Goal: Answer question/provide support: Answer question/provide support

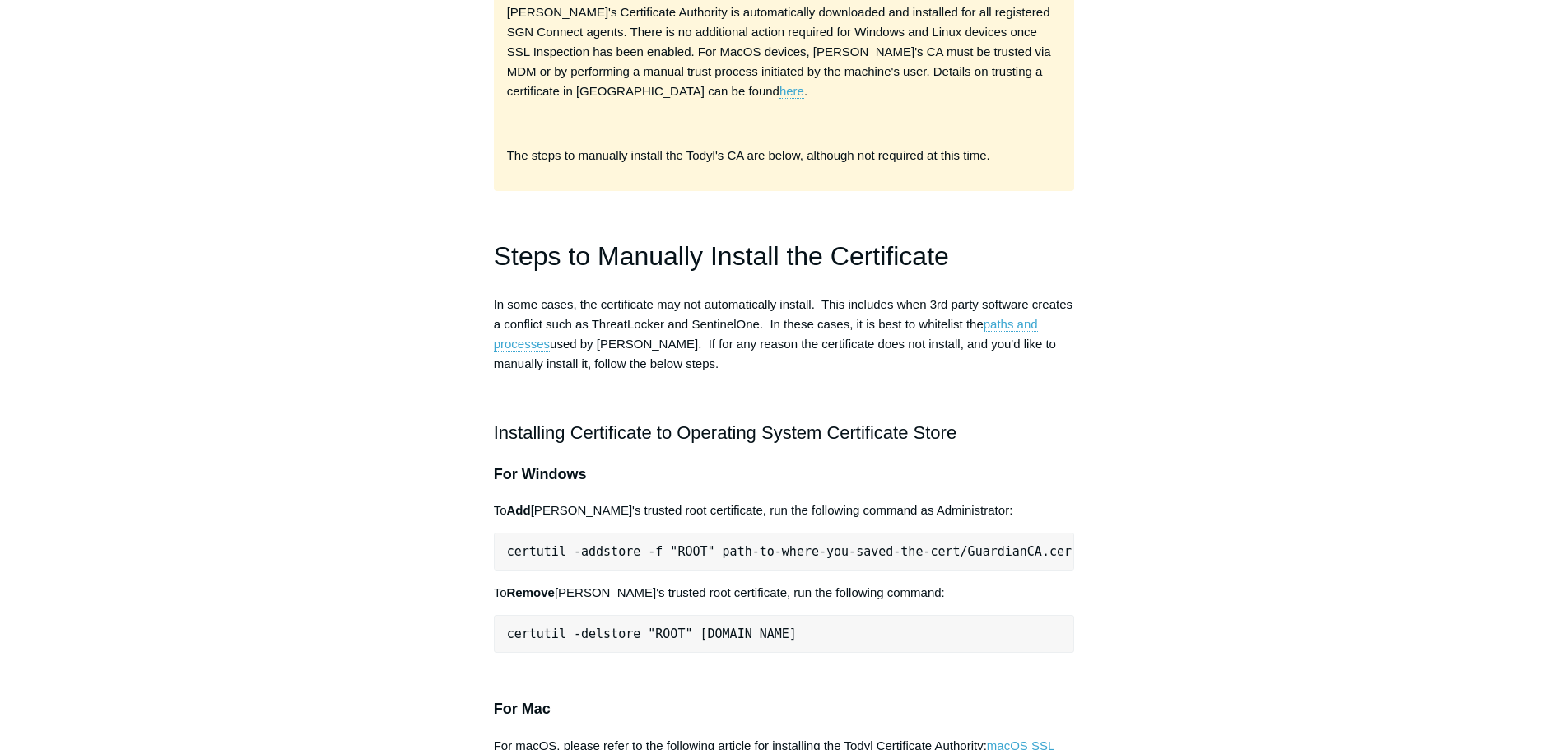
scroll to position [412, 0]
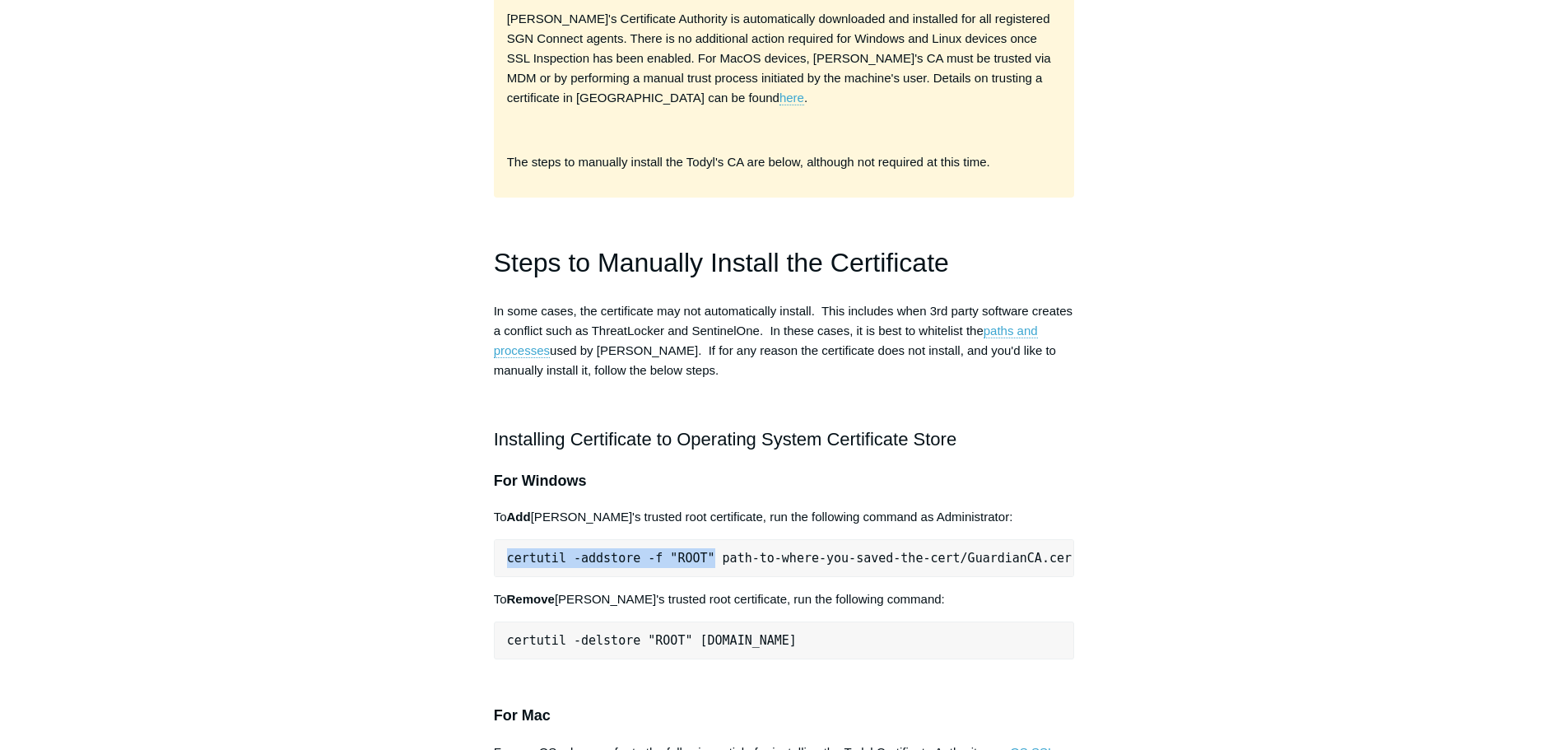
drag, startPoint x: 508, startPoint y: 519, endPoint x: 697, endPoint y: 514, distance: 189.1
click at [697, 551] on span "certutil -addstore -f "ROOT" path-to-where-you-saved-the-cert/GuardianCA.cer" at bounding box center [789, 558] width 565 height 15
copy span "certutil -addstore -f "ROOT""
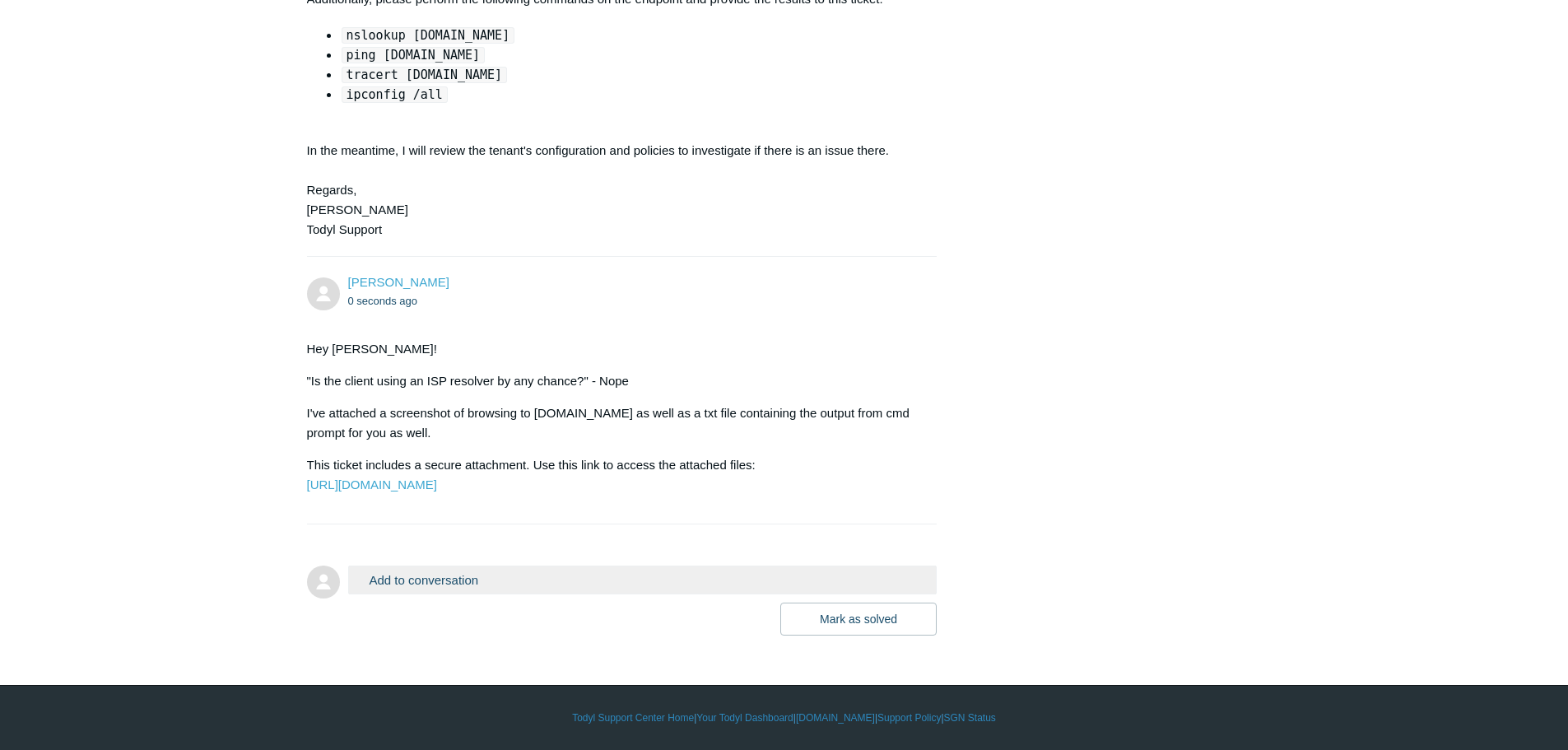
scroll to position [2872, 0]
click at [840, 403] on p "I've attached a screenshot of browsing to google.com as well as a txt file cont…" at bounding box center [614, 423] width 614 height 40
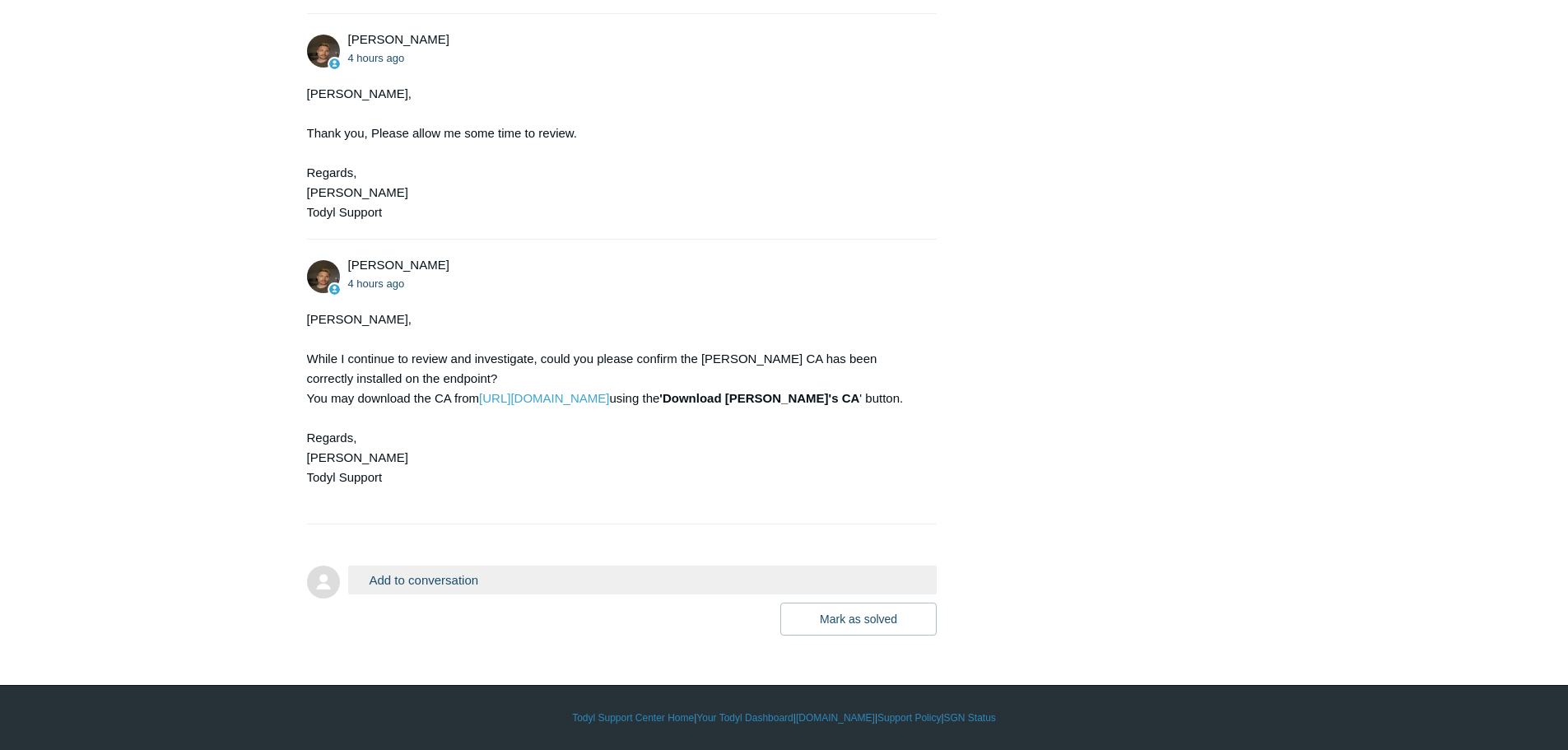
scroll to position [3402, 0]
click at [530, 572] on button "Add to conversation" at bounding box center [643, 580] width 589 height 29
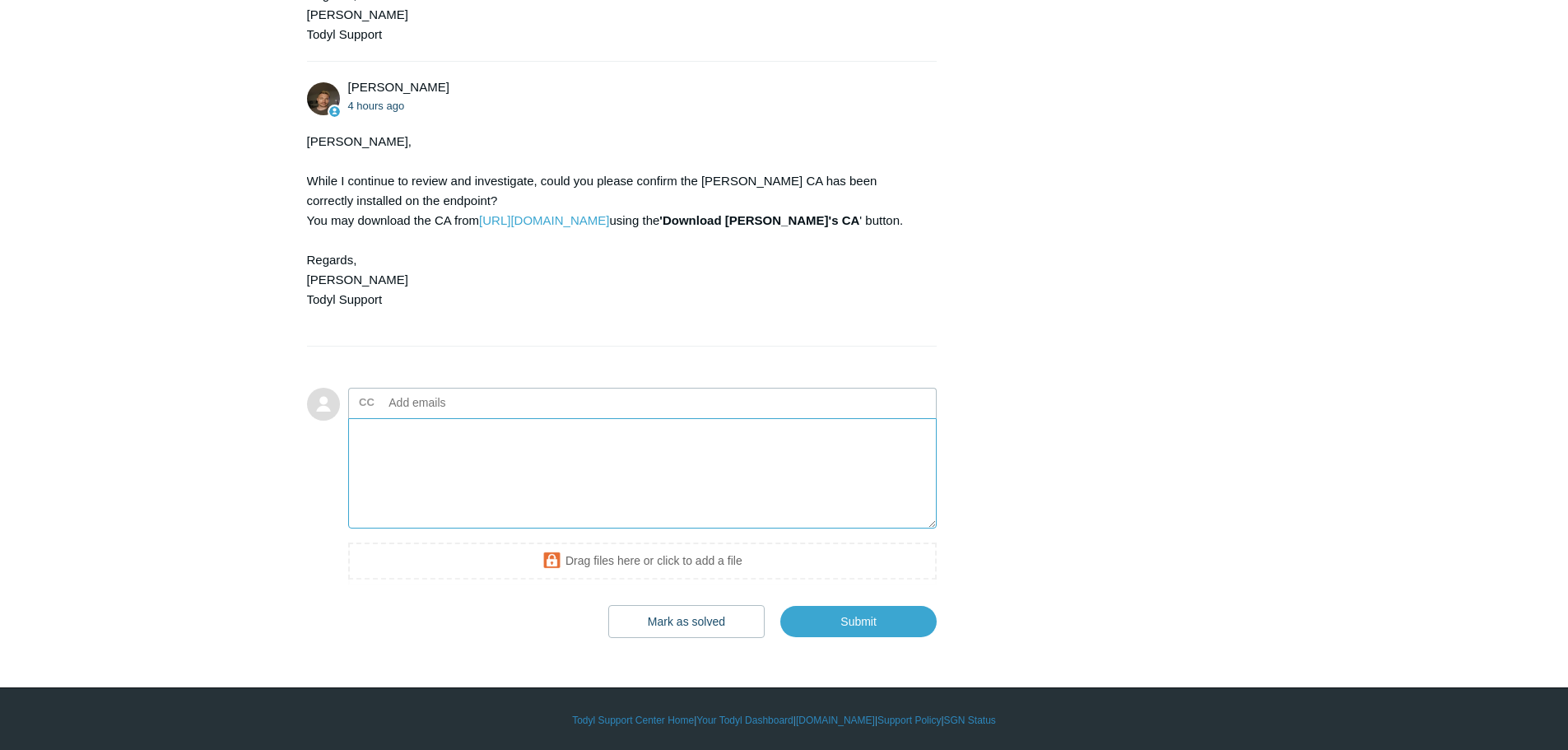
click at [457, 529] on textarea "Add your reply" at bounding box center [643, 473] width 589 height 111
click at [409, 529] on textarea "Hey Andy. The cert was already installed. I've attached a screenshot to show yo…" at bounding box center [643, 473] width 589 height 111
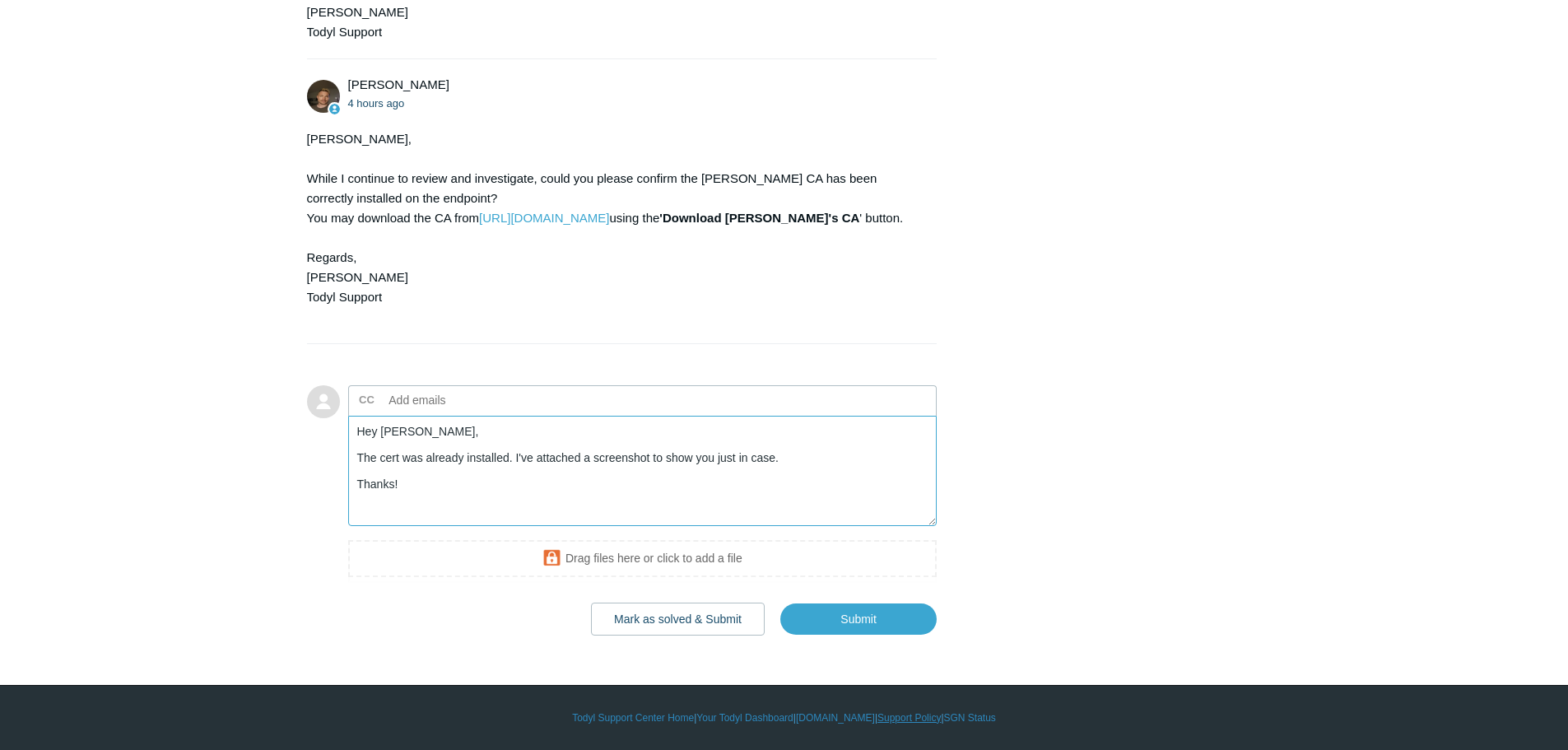
scroll to position [3582, 0]
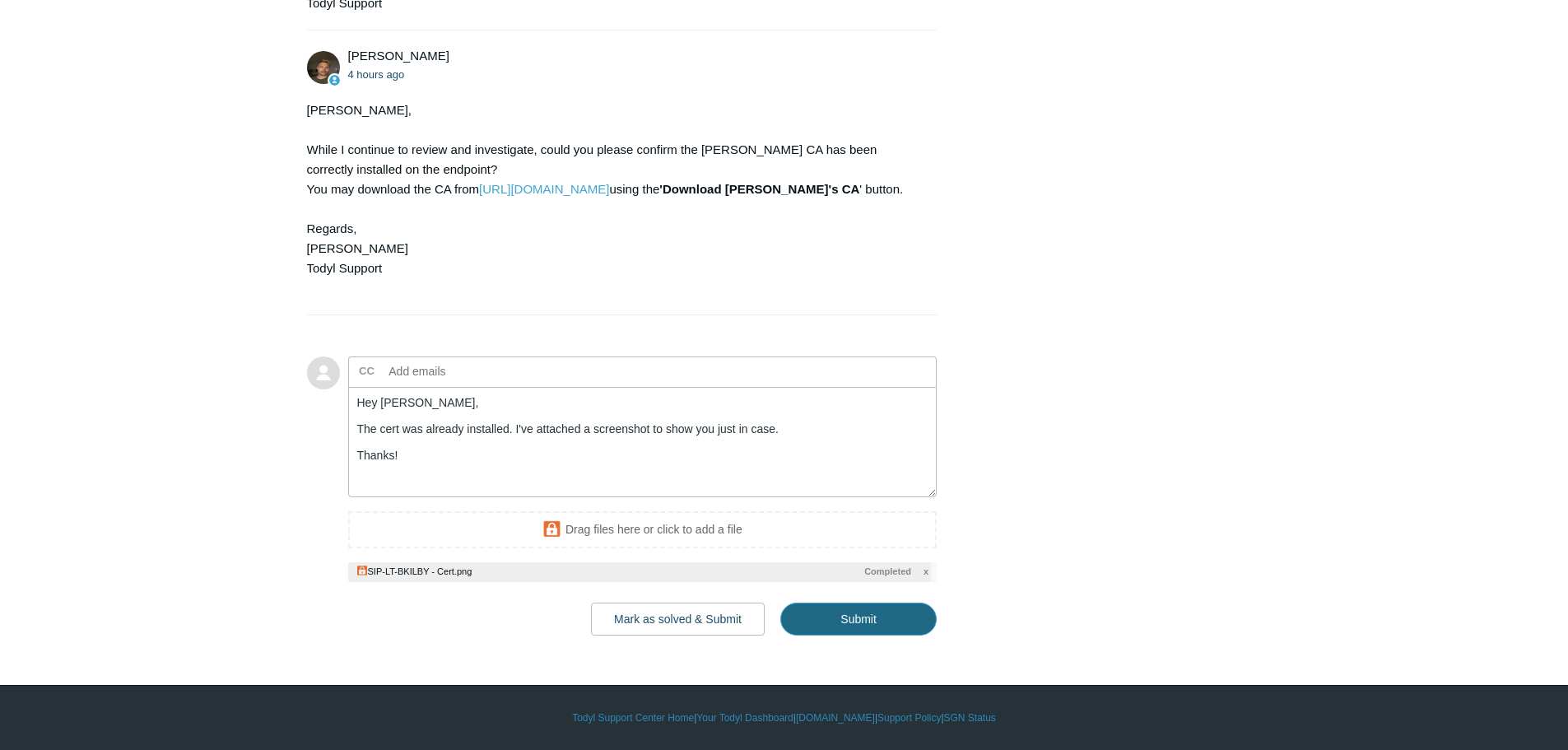
click at [864, 636] on input "Submit" at bounding box center [858, 619] width 156 height 33
type textarea "Hey Andy, The cert was already installed. I've attached a screenshot to show yo…"
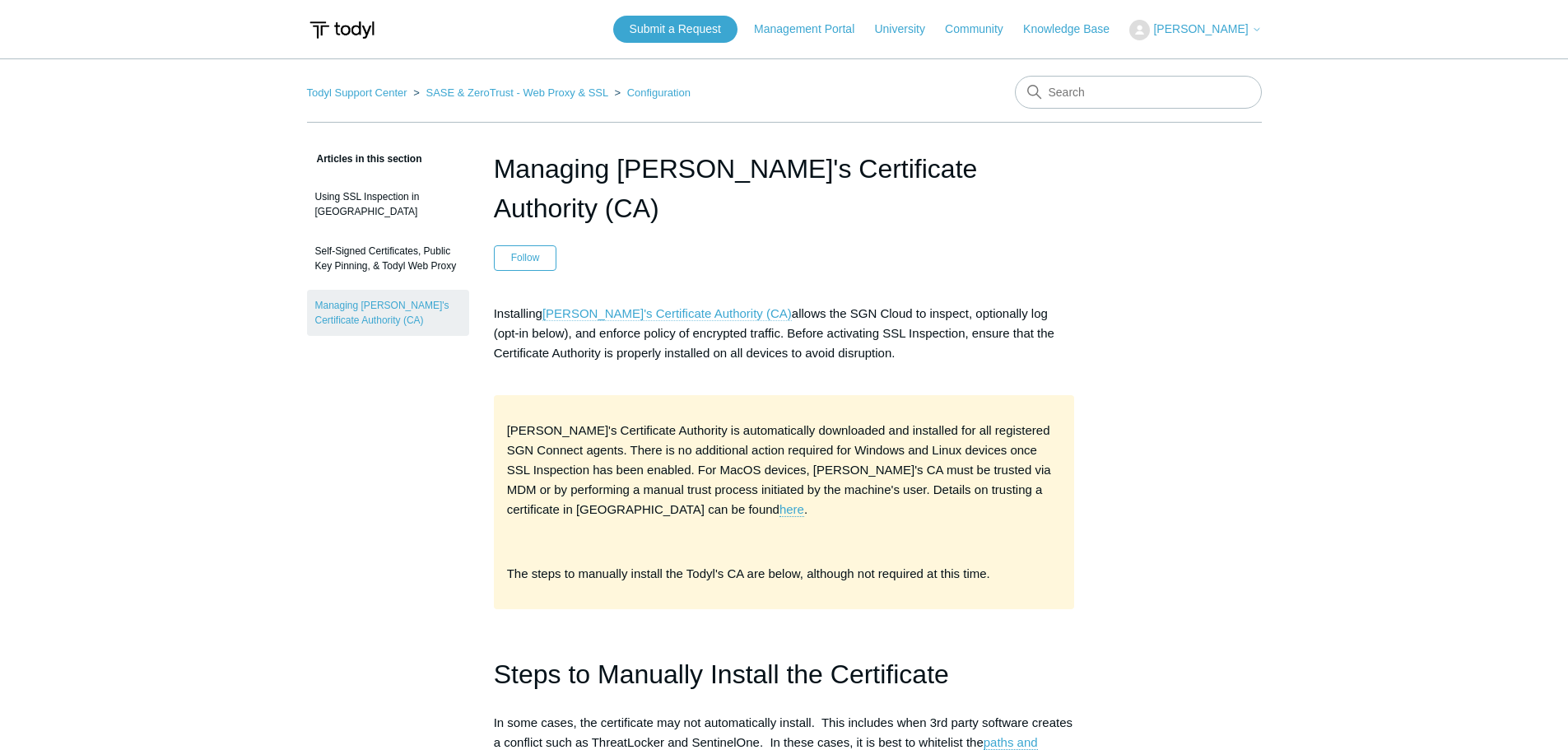
click at [663, 306] on link "Todyl's Certificate Authority (CA)" at bounding box center [667, 314] width 249 height 15
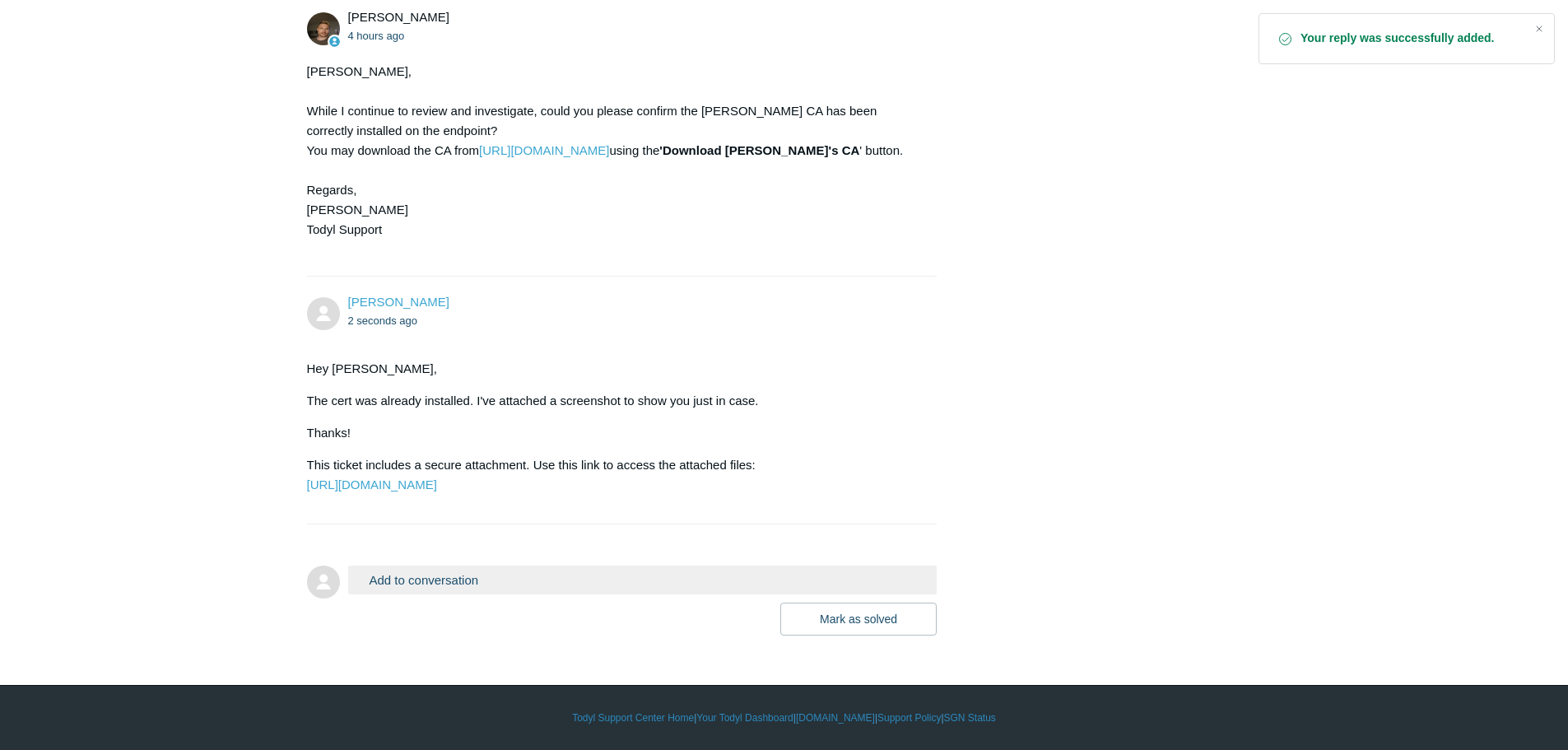
scroll to position [3689, 0]
click at [574, 391] on p "The cert was already installed. I've attached a screenshot to show you just in …" at bounding box center [614, 401] width 614 height 20
click at [538, 391] on p "The cert was already installed. I've attached a screenshot to show you just in …" at bounding box center [614, 401] width 614 height 20
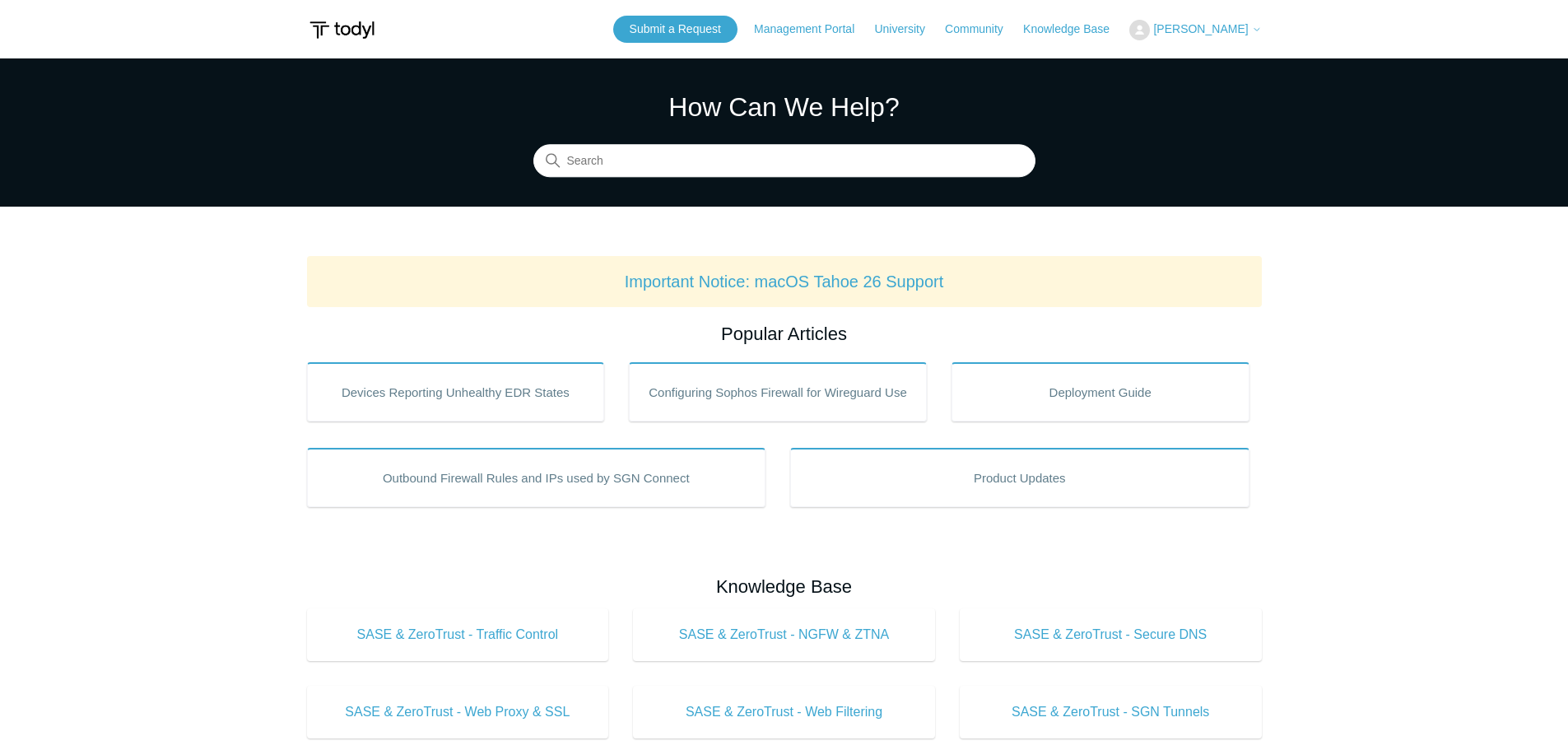
click at [1193, 24] on span "[PERSON_NAME]" at bounding box center [1200, 29] width 95 height 13
click at [1194, 70] on link "My Support Requests" at bounding box center [1210, 64] width 161 height 29
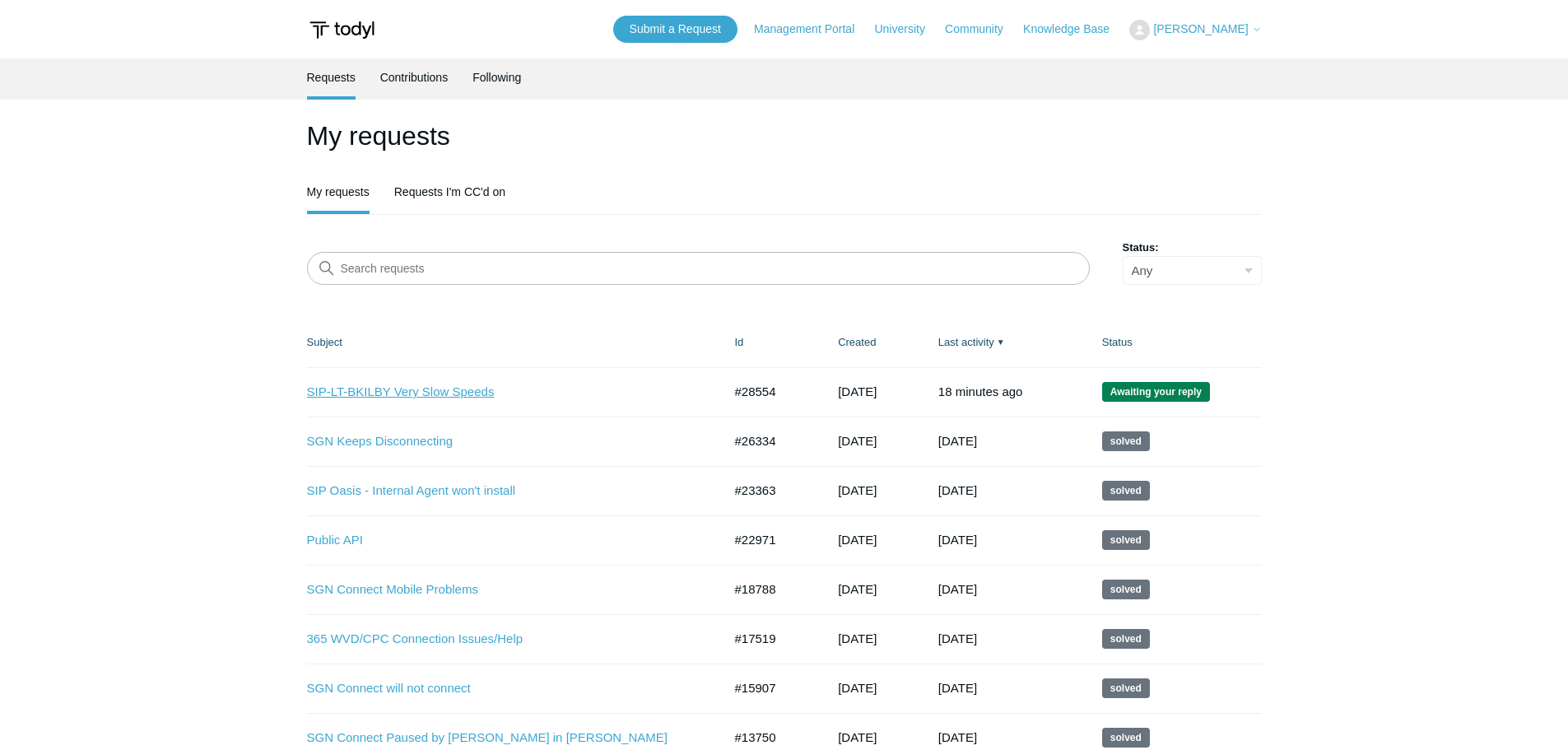
click at [398, 386] on link "SIP-LT-BKILBY Very Slow Speeds" at bounding box center [502, 392] width 391 height 19
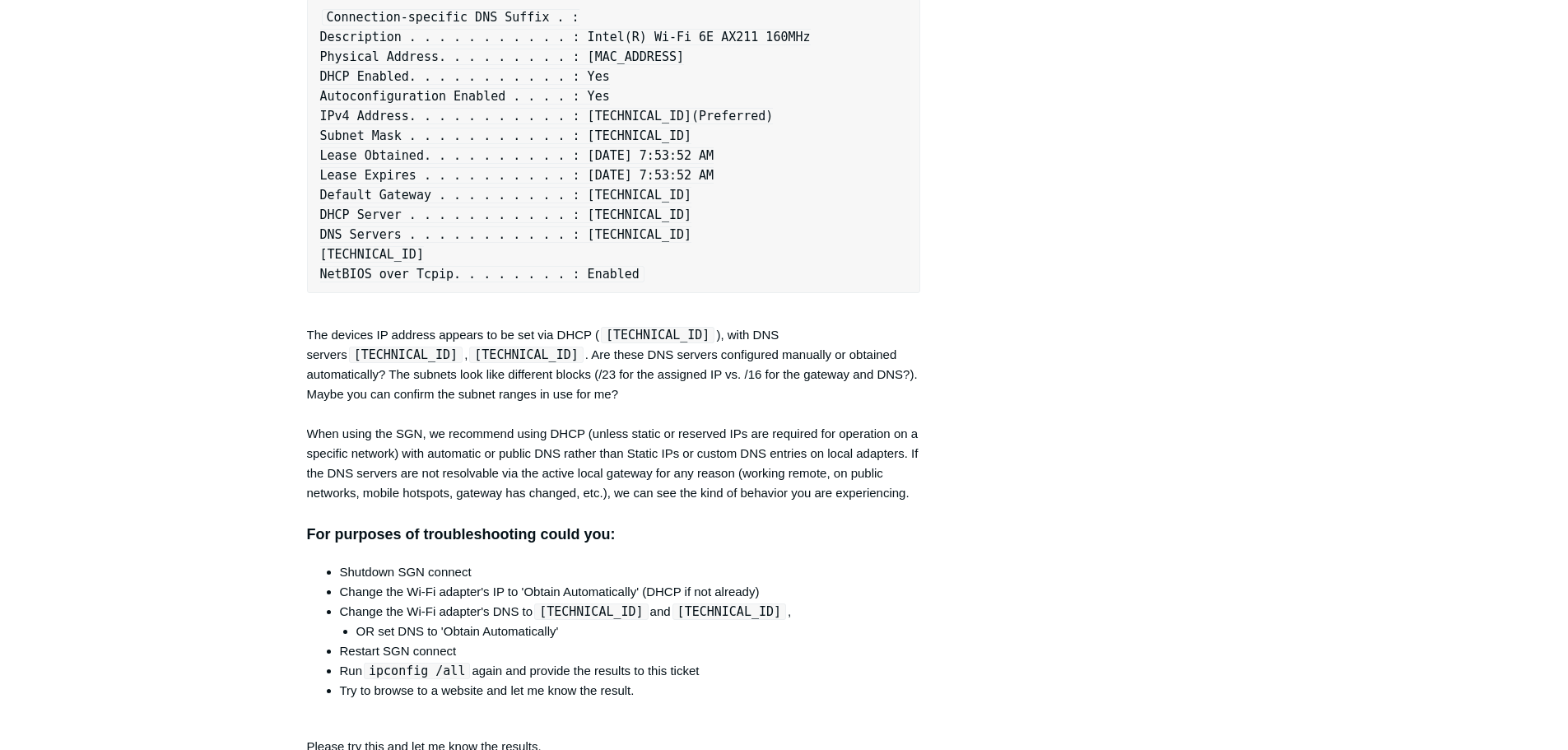
scroll to position [4111, 0]
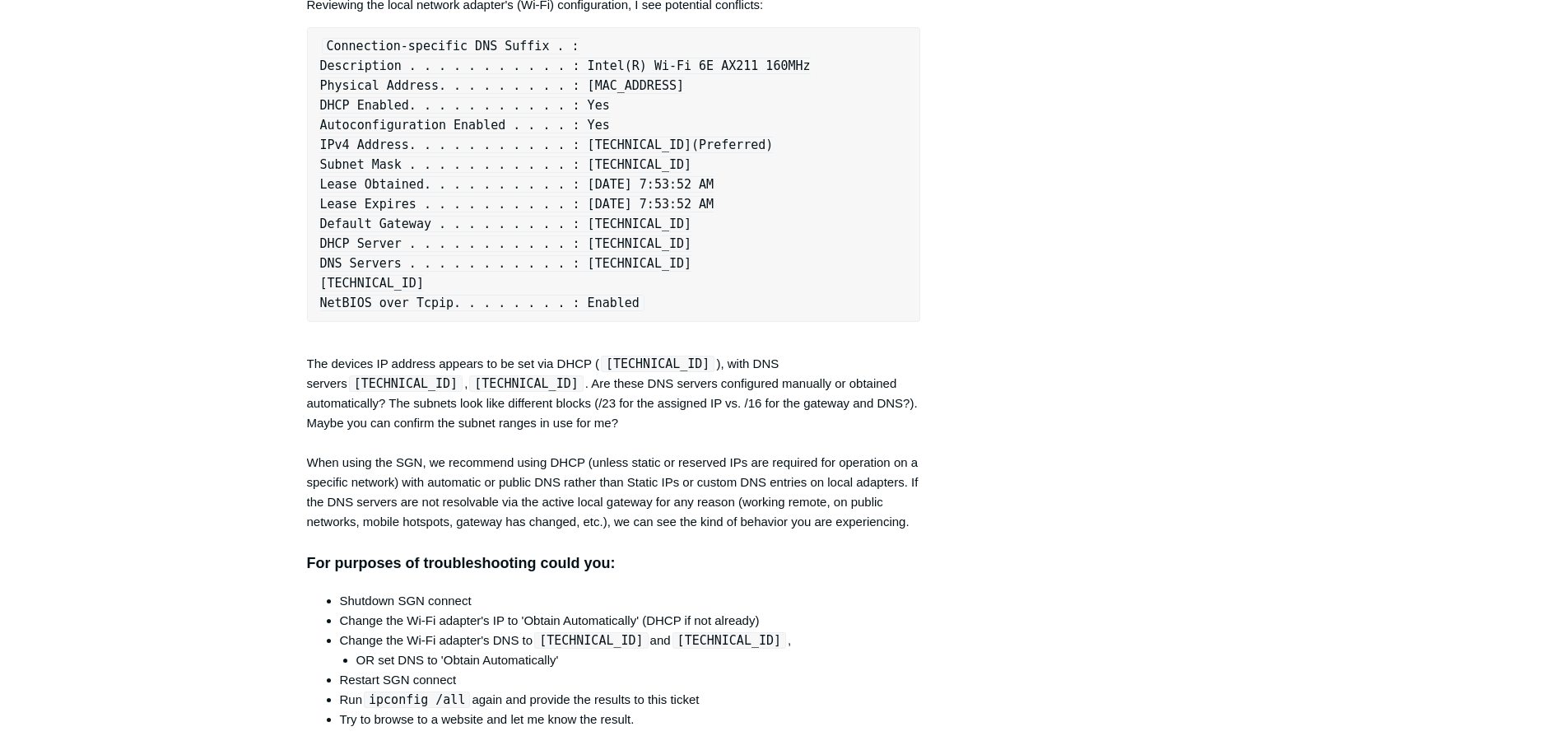
click at [579, 311] on code "Connection-specific DNS Suffix . : Description . . . . . . . . . . . : Intel(R)…" at bounding box center [565, 175] width 491 height 273
click at [649, 311] on code "Connection-specific DNS Suffix . : Description . . . . . . . . . . . : Intel(R)…" at bounding box center [565, 175] width 491 height 273
click at [396, 578] on div "Hi Luke, Reviewing the local network adapter's (Wi-Fi) configuration, I see pot…" at bounding box center [614, 410] width 614 height 910
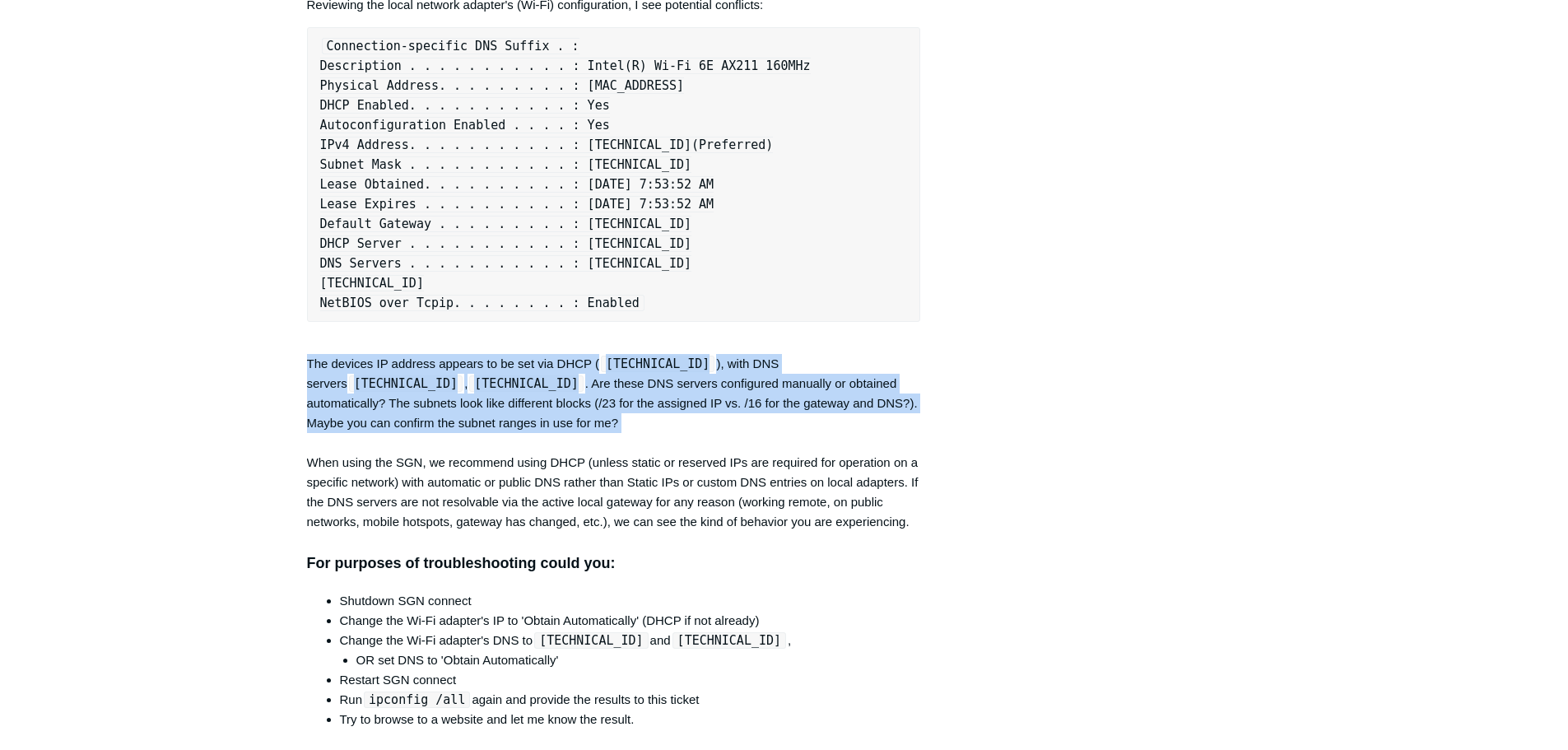
click at [396, 578] on div "Hi Luke, Reviewing the local network adapter's (Wi-Fi) configuration, I see pot…" at bounding box center [614, 410] width 614 height 910
click at [435, 604] on div "Hi Luke, Reviewing the local network adapter's (Wi-Fi) configuration, I see pot…" at bounding box center [614, 410] width 614 height 910
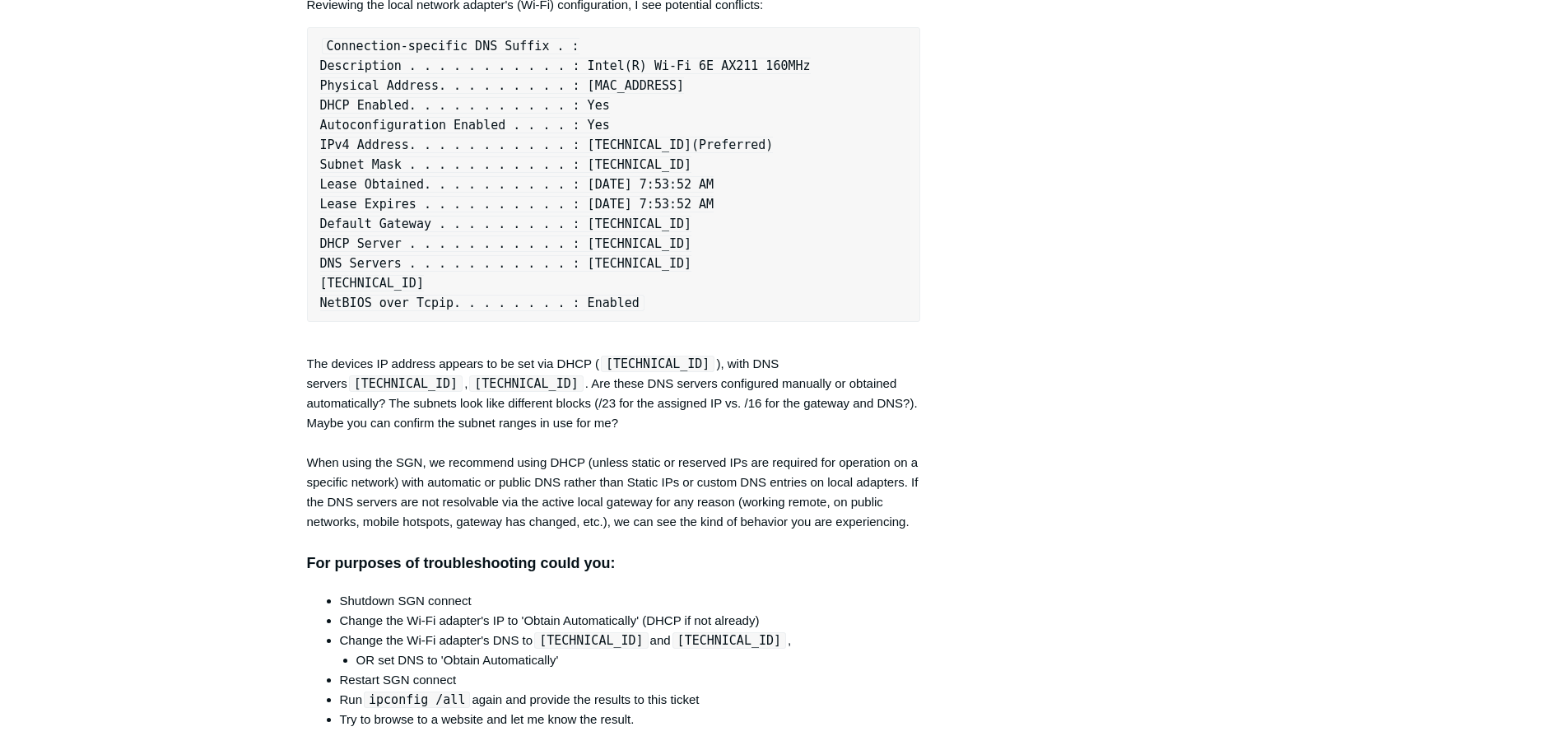
click at [469, 392] on code "[TECHNICAL_ID]" at bounding box center [526, 384] width 114 height 16
click at [423, 599] on div "Hi Luke, Reviewing the local network adapter's (Wi-Fi) configuration, I see pot…" at bounding box center [614, 410] width 614 height 910
click at [710, 600] on div "Hi Luke, Reviewing the local network adapter's (Wi-Fi) configuration, I see pot…" at bounding box center [614, 410] width 614 height 910
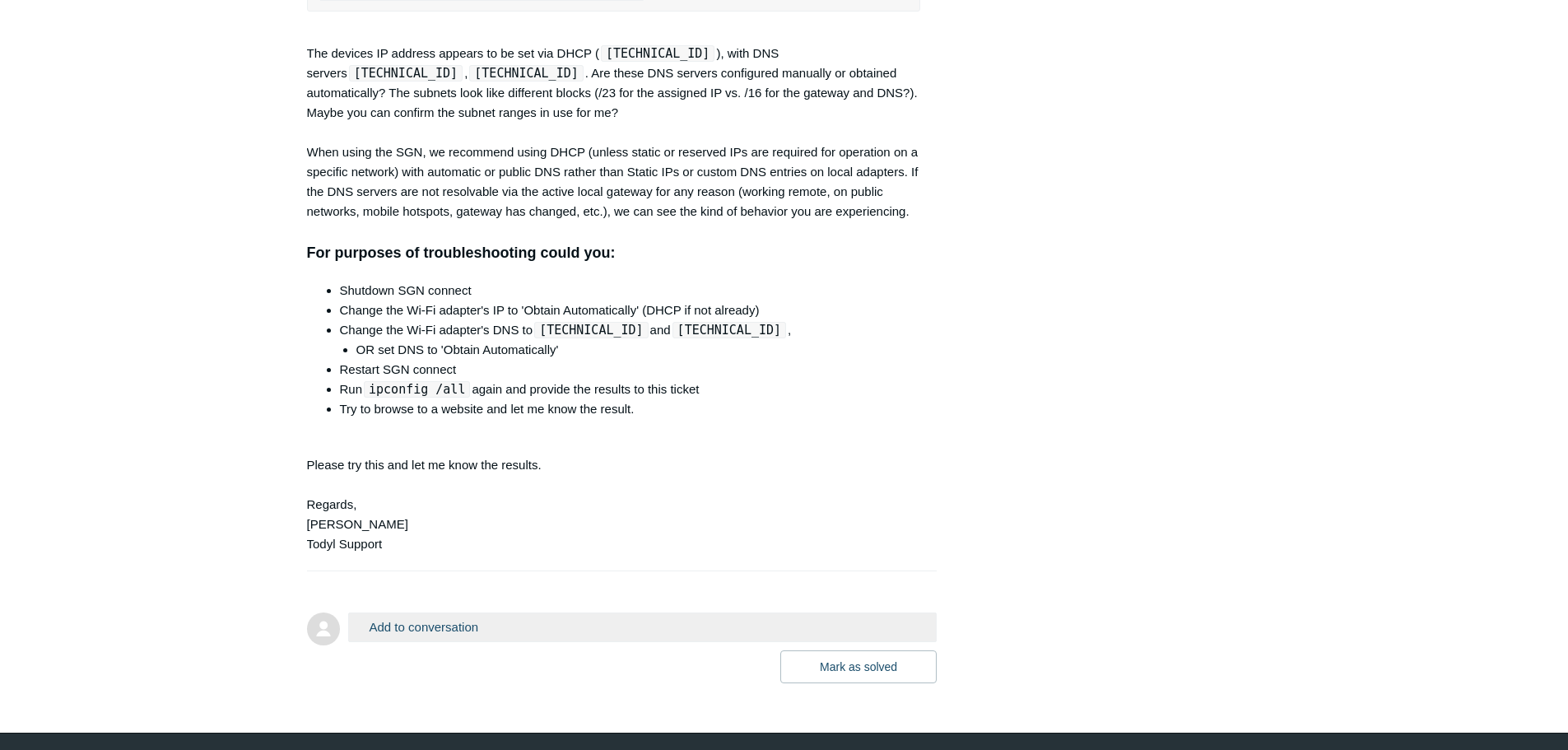
scroll to position [4440, 0]
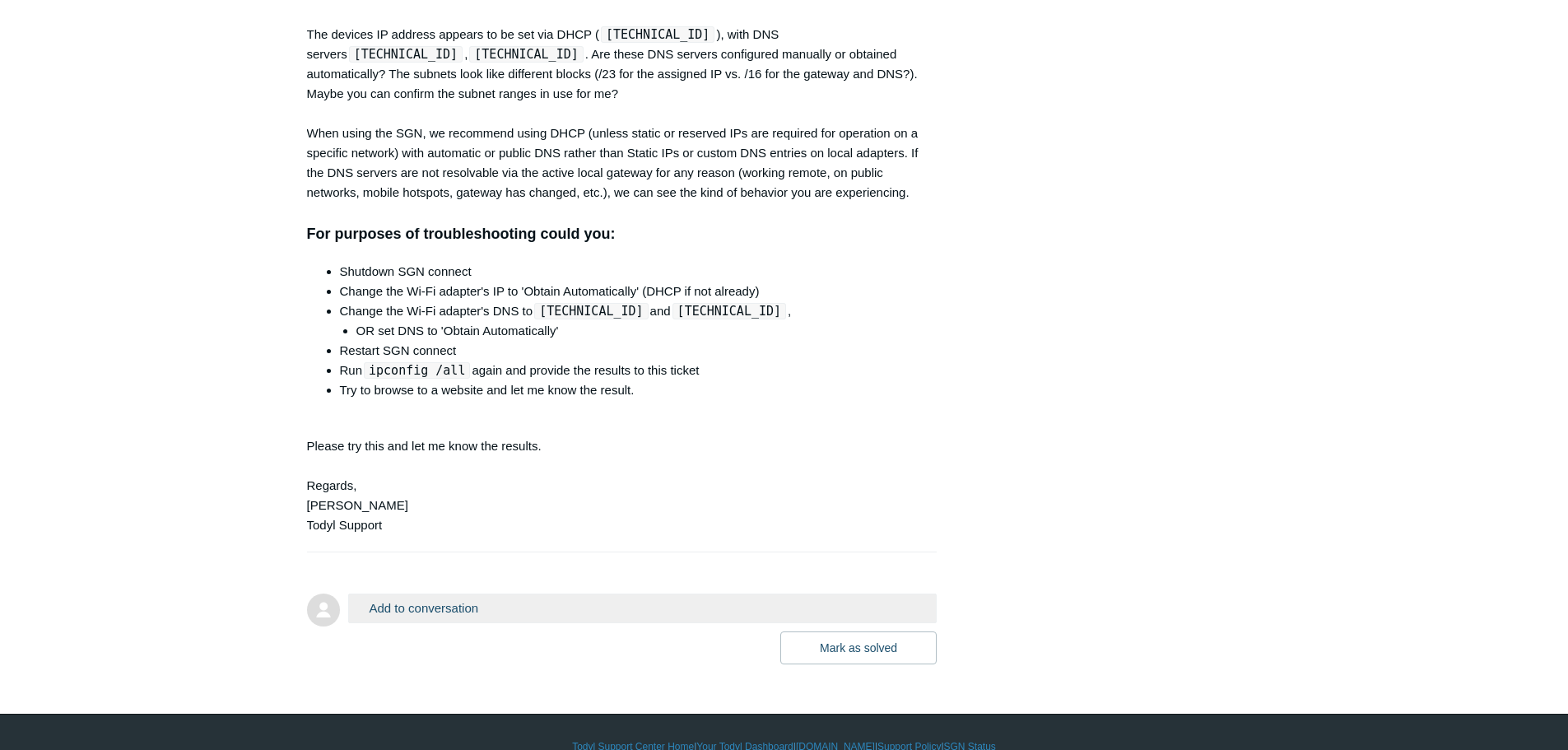
click at [310, 347] on div "Hi Luke, Reviewing the local network adapter's (Wi-Fi) configuration, I see pot…" at bounding box center [614, 81] width 614 height 910
click at [329, 367] on div "Hi Luke, Reviewing the local network adapter's (Wi-Fi) configuration, I see pot…" at bounding box center [614, 81] width 614 height 910
click at [335, 385] on div "Hi Luke, Reviewing the local network adapter's (Wi-Fi) configuration, I see pot…" at bounding box center [614, 81] width 614 height 910
click at [333, 411] on div "Hi Luke, Reviewing the local network adapter's (Wi-Fi) configuration, I see pot…" at bounding box center [614, 81] width 614 height 910
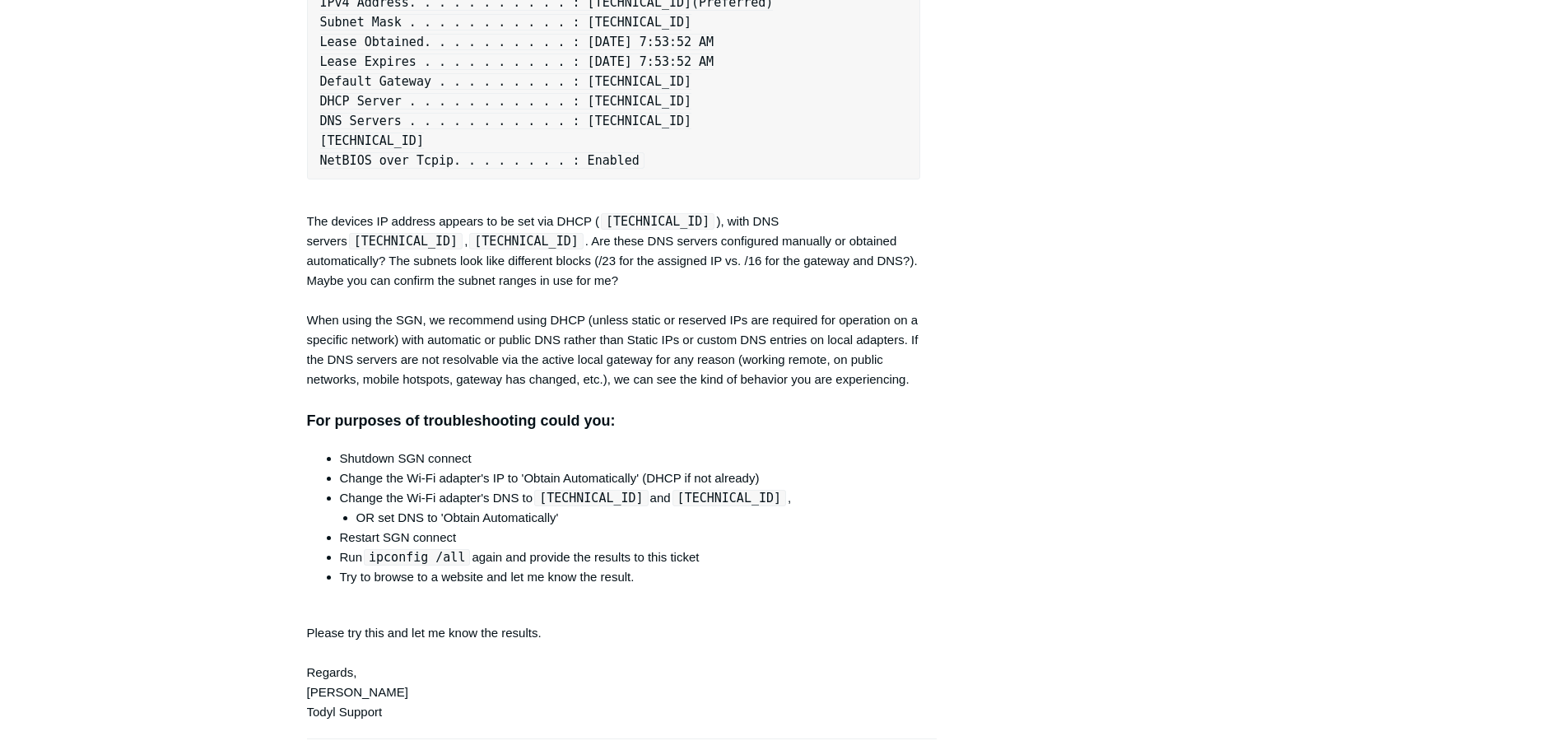
scroll to position [4687, 0]
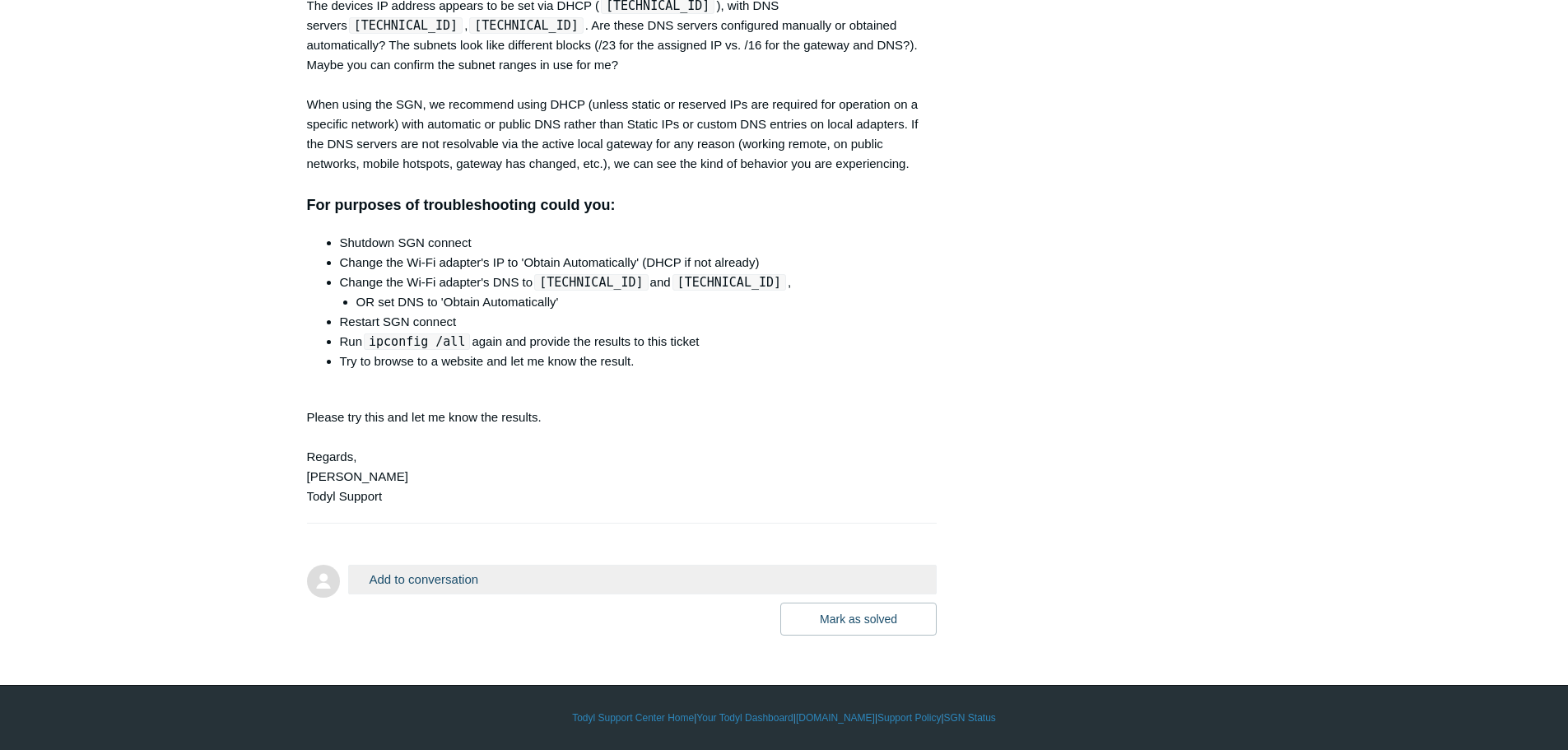
click at [450, 300] on li "OR set DNS to 'Obtain Automatically'" at bounding box center [639, 302] width 565 height 20
click at [448, 282] on li "Change the Wi-Fi adapter's DNS to 8.8.8.8 and 8.8.4.4 , OR set DNS to 'Obtain A…" at bounding box center [630, 292] width 581 height 40
click at [446, 264] on li "Change the Wi-Fi adapter's IP to 'Obtain Automatically' (DHCP if not already)" at bounding box center [630, 263] width 581 height 20
click at [435, 249] on li "Shutdown SGN connect" at bounding box center [630, 243] width 581 height 20
click at [345, 323] on li "Restart SGN connect" at bounding box center [630, 322] width 581 height 20
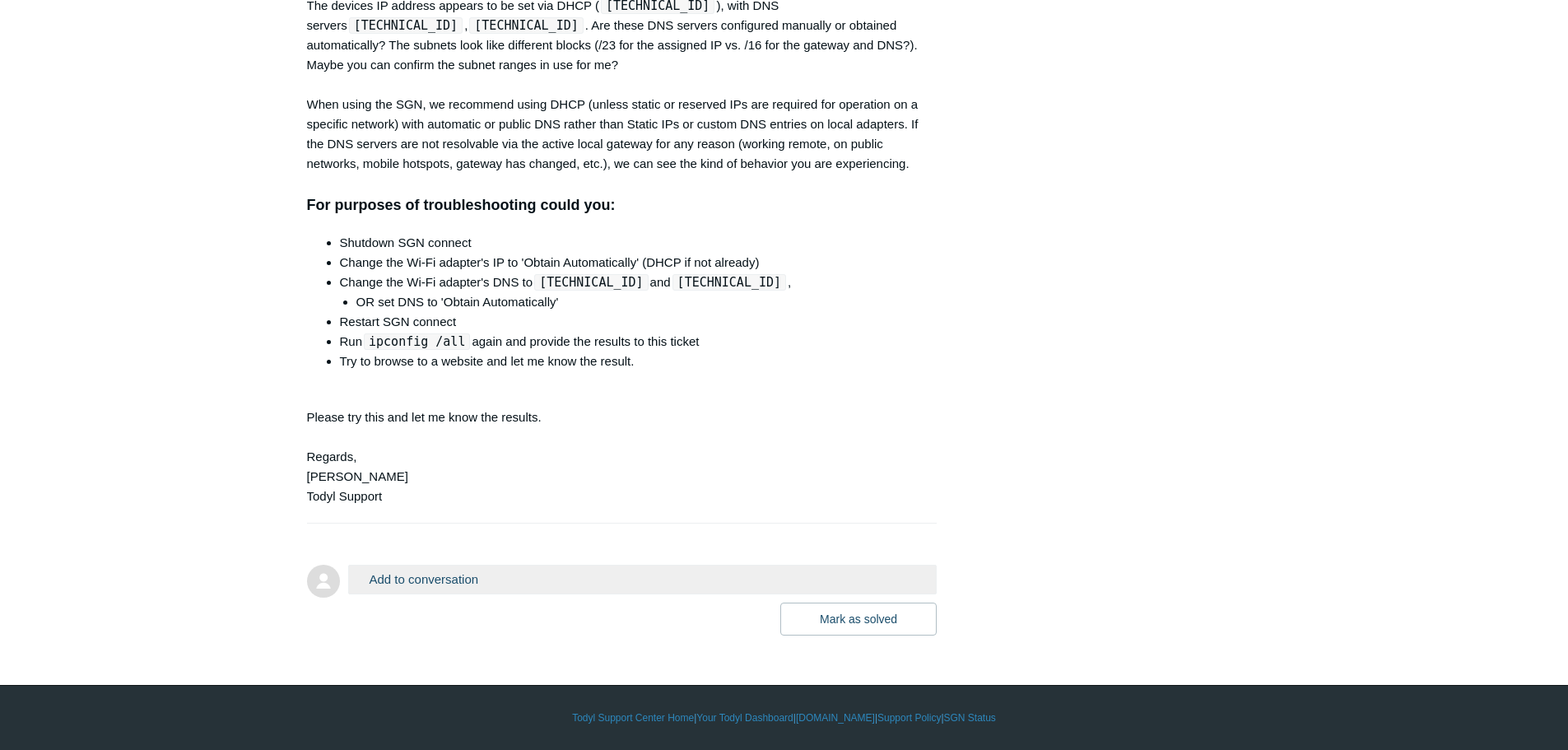
click at [344, 340] on li "Run ipconfig /all again and provide the results to this ticket" at bounding box center [630, 342] width 581 height 20
click at [348, 359] on li "Try to browse to a website and let me know the result." at bounding box center [630, 361] width 581 height 20
click at [408, 419] on div "Hi Luke, Reviewing the local network adapter's (Wi-Fi) configuration, I see pot…" at bounding box center [614, 52] width 614 height 910
click at [602, 344] on li "Run ipconfig /all again and provide the results to this ticket" at bounding box center [630, 342] width 581 height 20
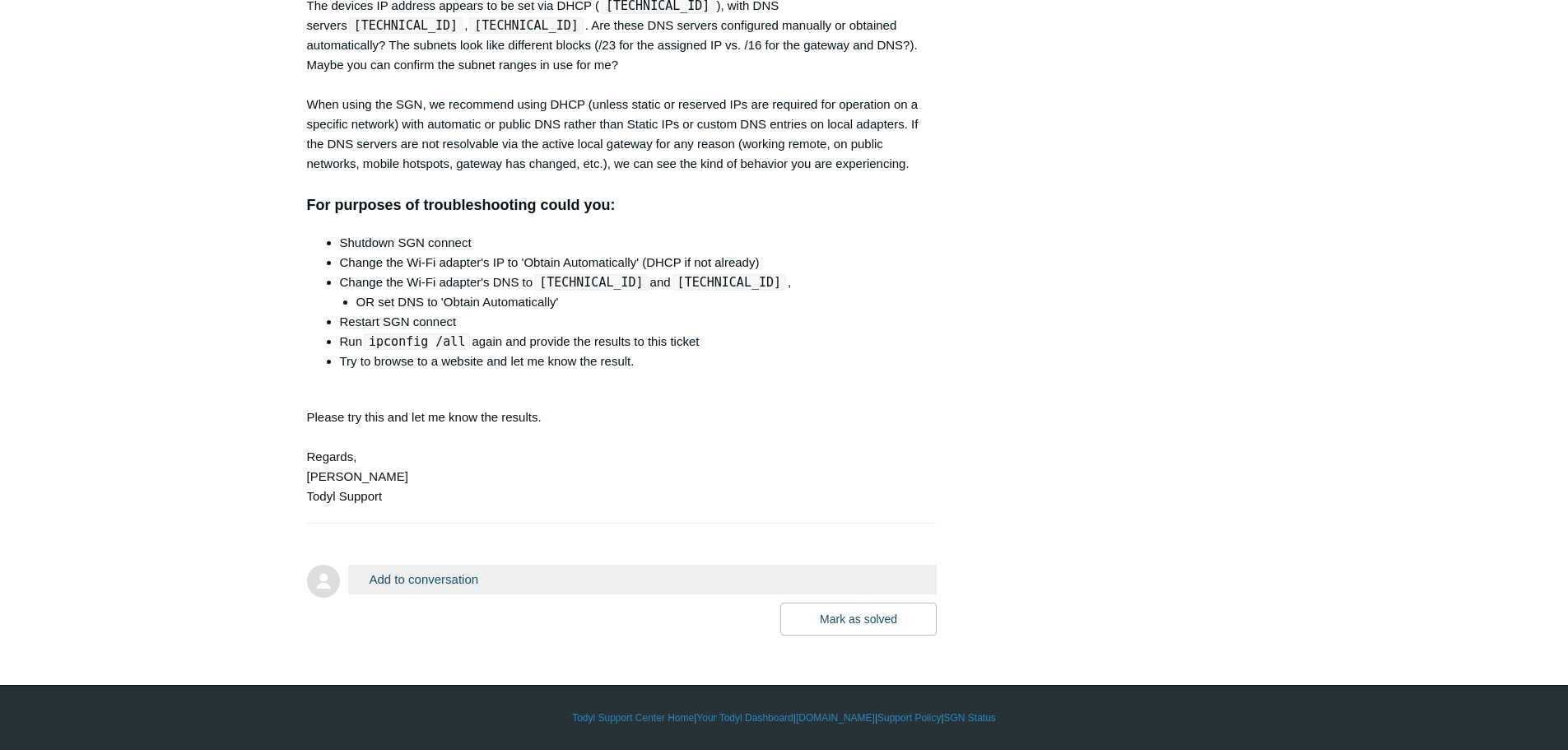
click at [604, 365] on li "Try to browse to a website and let me know the result." at bounding box center [630, 361] width 581 height 20
click at [773, 155] on div "Hi Luke, Reviewing the local network adapter's (Wi-Fi) configuration, I see pot…" at bounding box center [614, 52] width 614 height 910
click at [756, 127] on div "Hi Luke, Reviewing the local network adapter's (Wi-Fi) configuration, I see pot…" at bounding box center [614, 52] width 614 height 910
click at [677, 123] on div "Hi Luke, Reviewing the local network adapter's (Wi-Fi) configuration, I see pot…" at bounding box center [614, 52] width 614 height 910
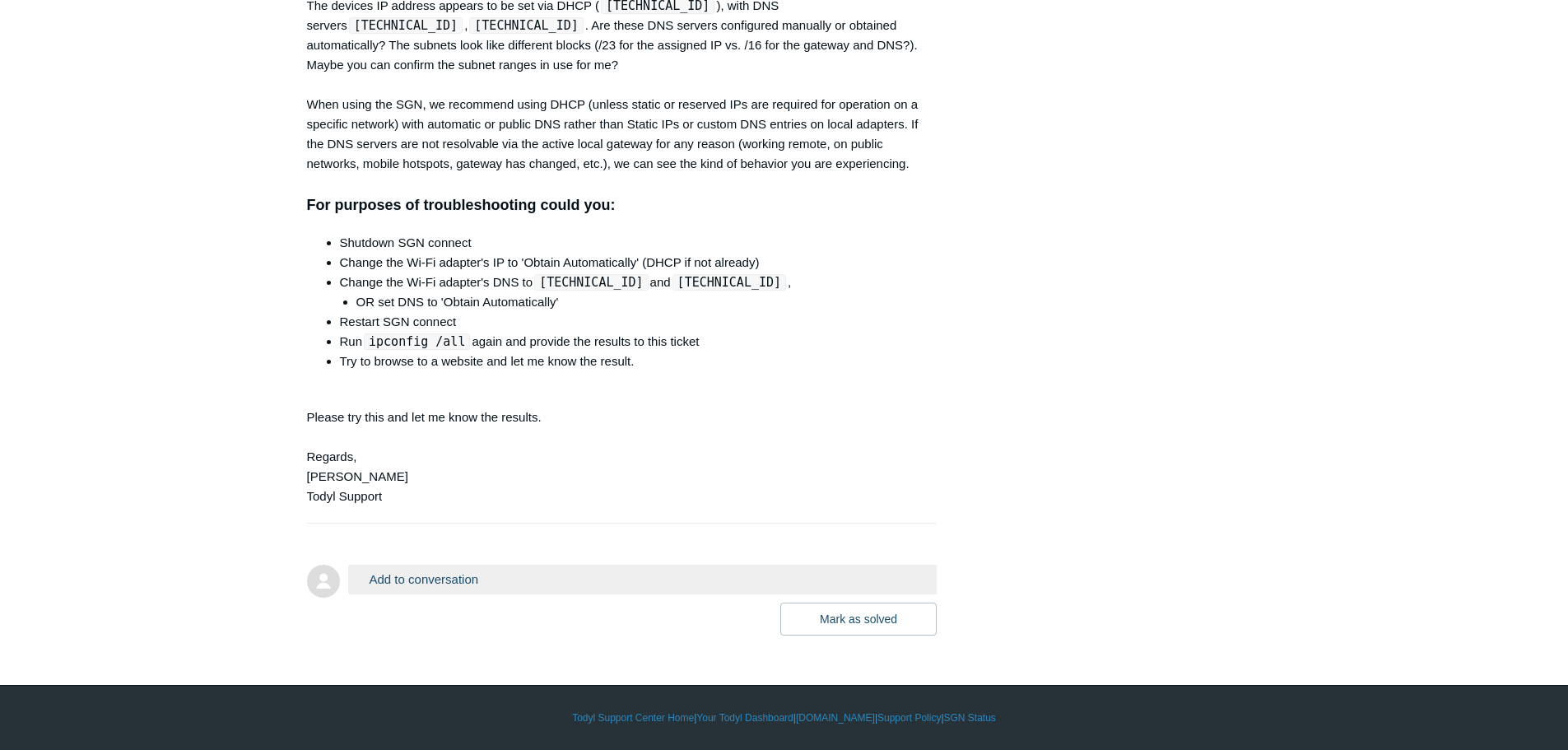
click at [645, 132] on div "Hi Luke, Reviewing the local network adapter's (Wi-Fi) configuration, I see pot…" at bounding box center [614, 52] width 614 height 910
click at [597, 158] on div "Hi Luke, Reviewing the local network adapter's (Wi-Fi) configuration, I see pot…" at bounding box center [614, 52] width 614 height 910
click at [695, 122] on div "Hi Luke, Reviewing the local network adapter's (Wi-Fi) configuration, I see pot…" at bounding box center [614, 52] width 614 height 910
click at [593, 342] on li "Run ipconfig /all again and provide the results to this ticket" at bounding box center [630, 342] width 581 height 20
click at [539, 346] on li "Run ipconfig /all again and provide the results to this ticket" at bounding box center [630, 342] width 581 height 20
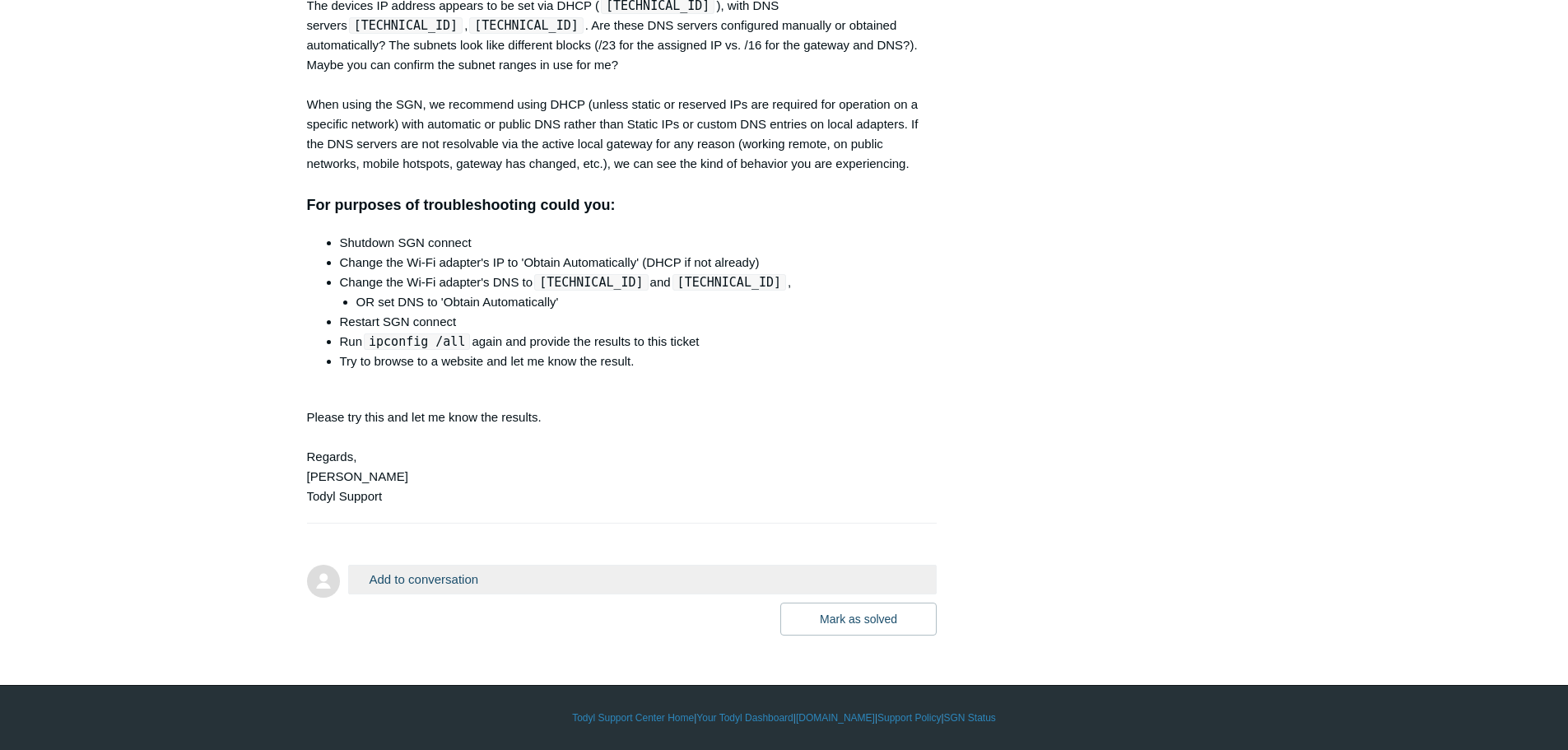
click at [456, 580] on button "Add to conversation" at bounding box center [643, 579] width 589 height 29
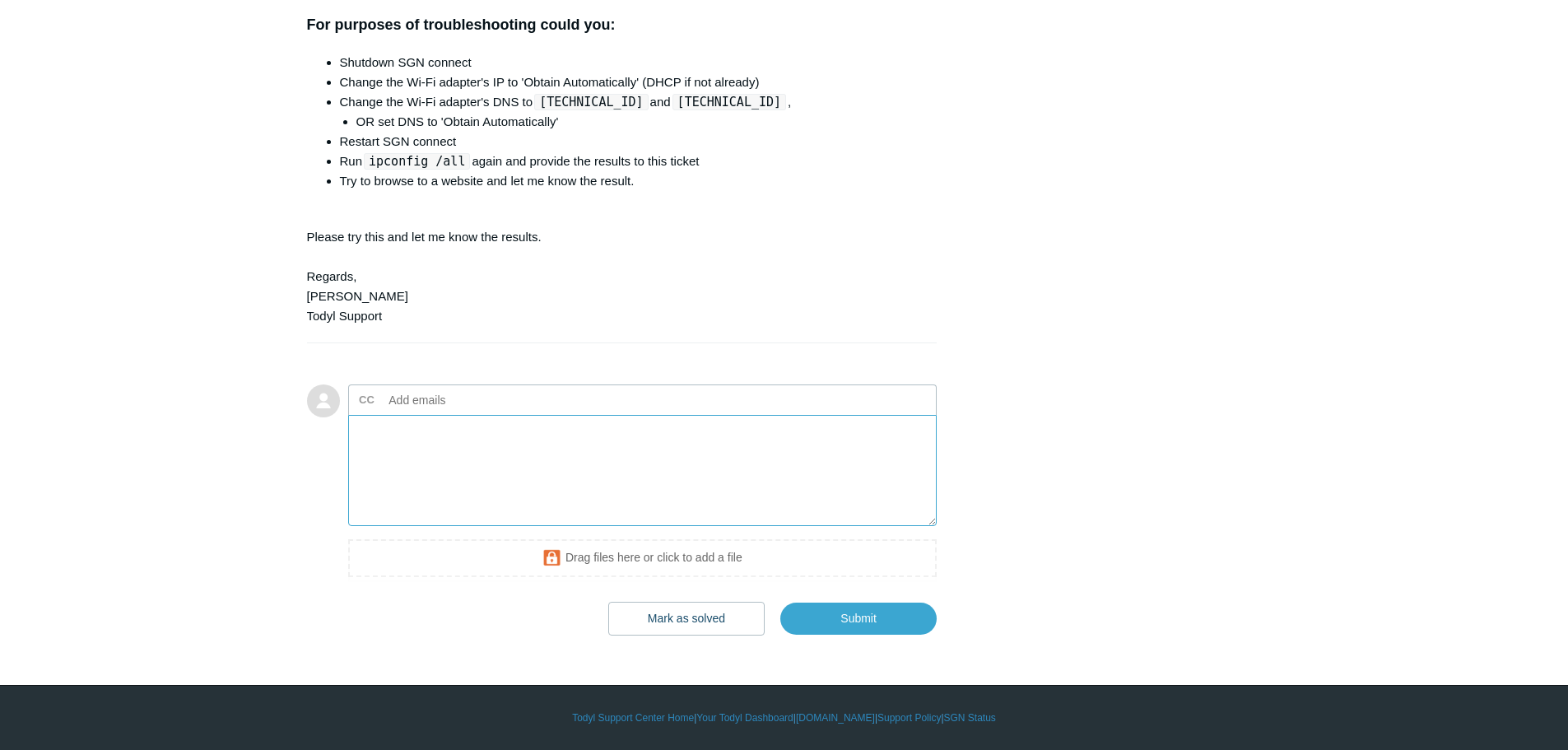
click at [447, 526] on textarea "Add your reply" at bounding box center [643, 470] width 589 height 111
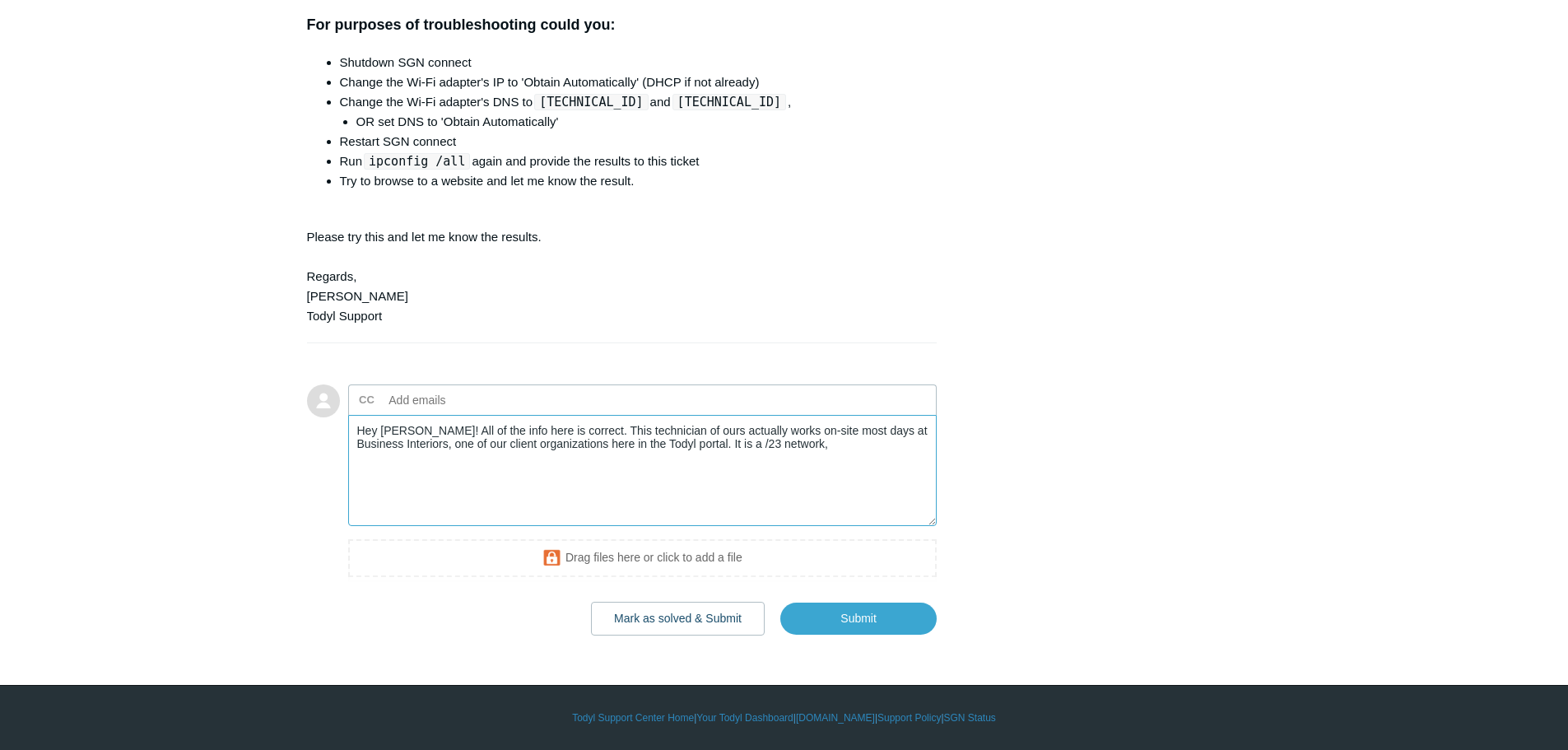
click at [805, 526] on textarea "Hey Andy! All of the info here is correct. This technician of ours actually wor…" at bounding box center [643, 470] width 589 height 111
paste textarea "98.11 and 98.12 is dns"
drag, startPoint x: 866, startPoint y: 624, endPoint x: 897, endPoint y: 622, distance: 31.1
click at [897, 526] on textarea "Hey Andy! All of the info here is correct. This technician of ours actually wor…" at bounding box center [643, 470] width 589 height 111
drag, startPoint x: 778, startPoint y: 623, endPoint x: 812, endPoint y: 621, distance: 34.1
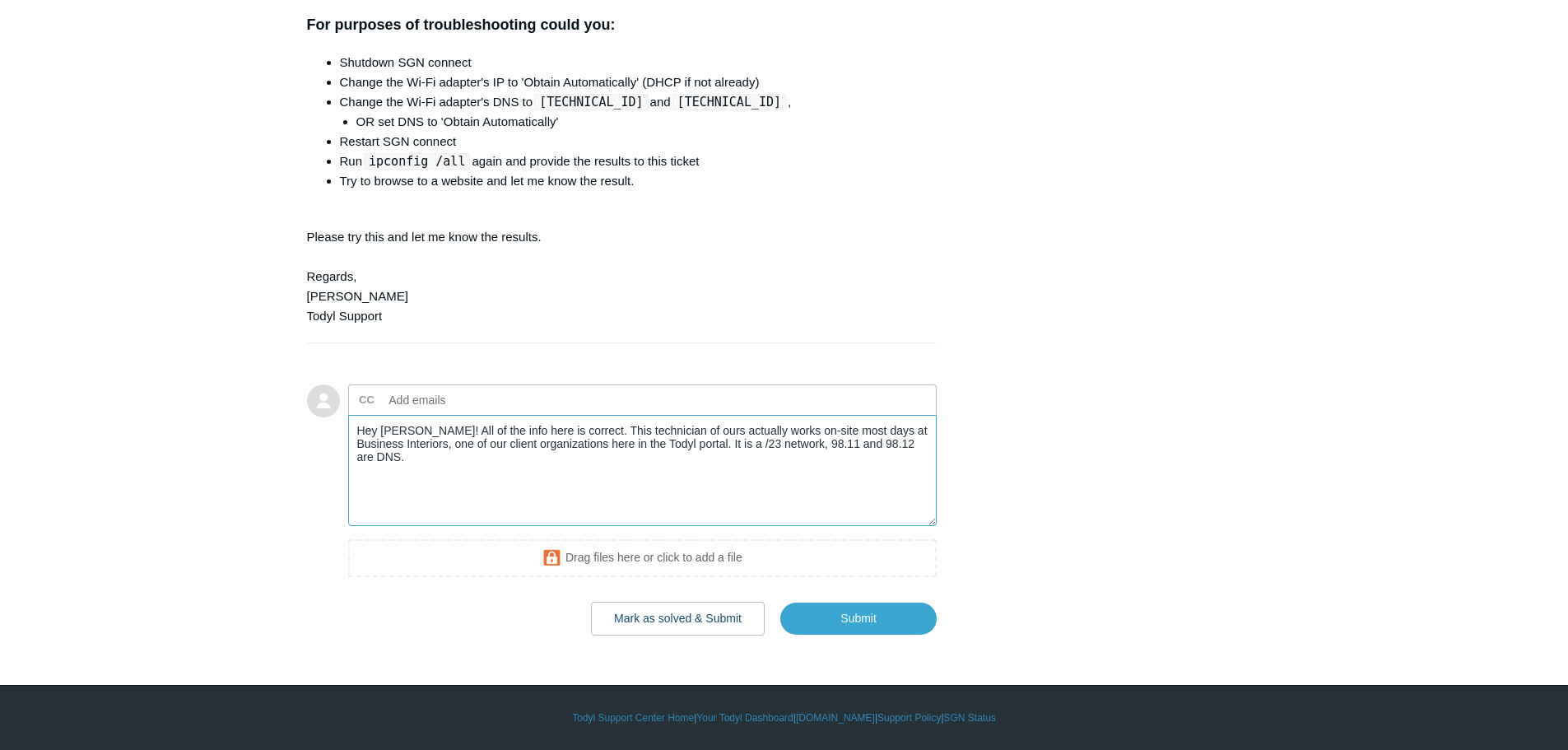
click at [778, 526] on textarea "Hey Andy! All of the info here is correct. This technician of ours actually wor…" at bounding box center [643, 470] width 589 height 111
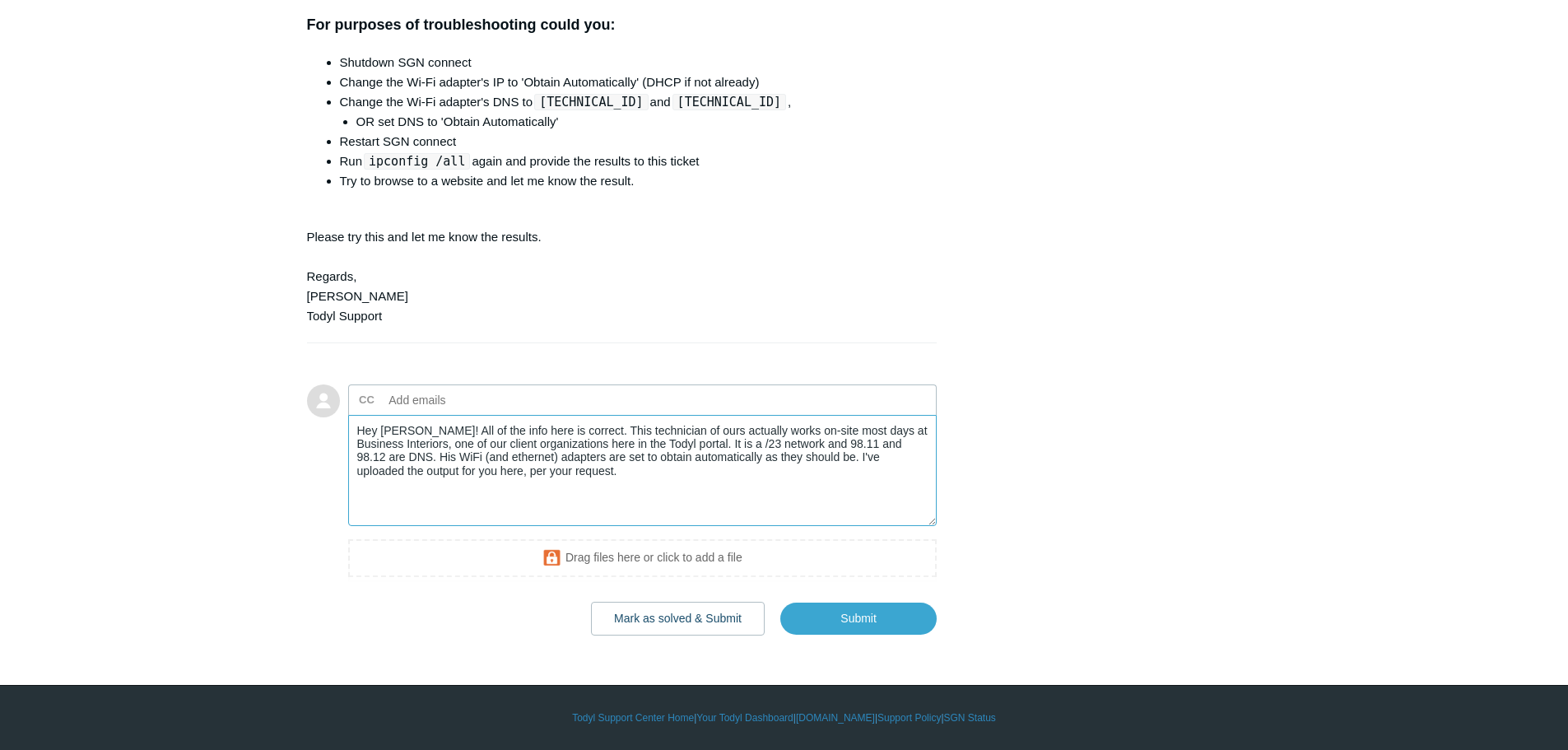
scroll to position [4852, 0]
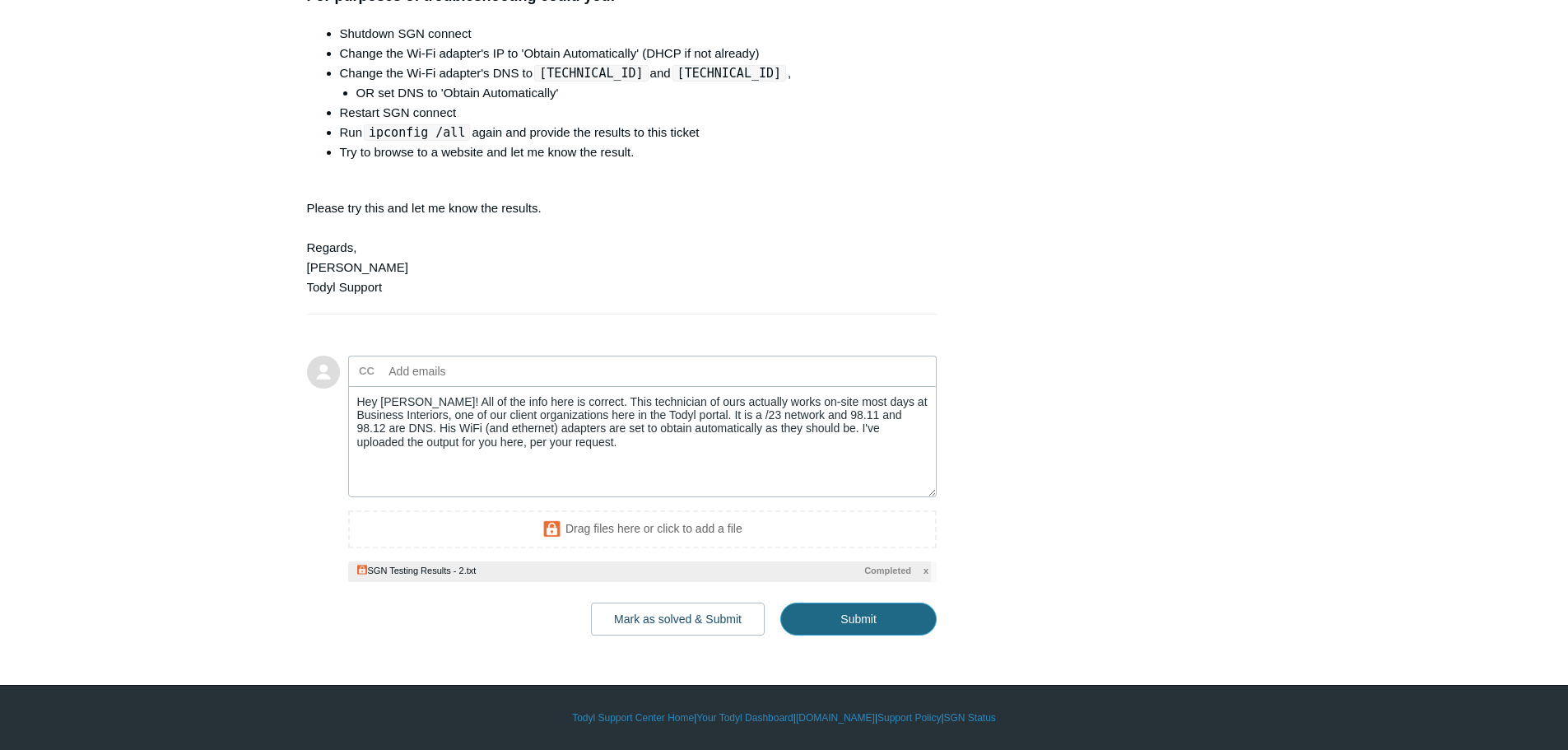
click at [850, 636] on input "Submit" at bounding box center [858, 619] width 156 height 33
type textarea "Hey Andy! All of the info here is correct. This technician of ours actually wor…"
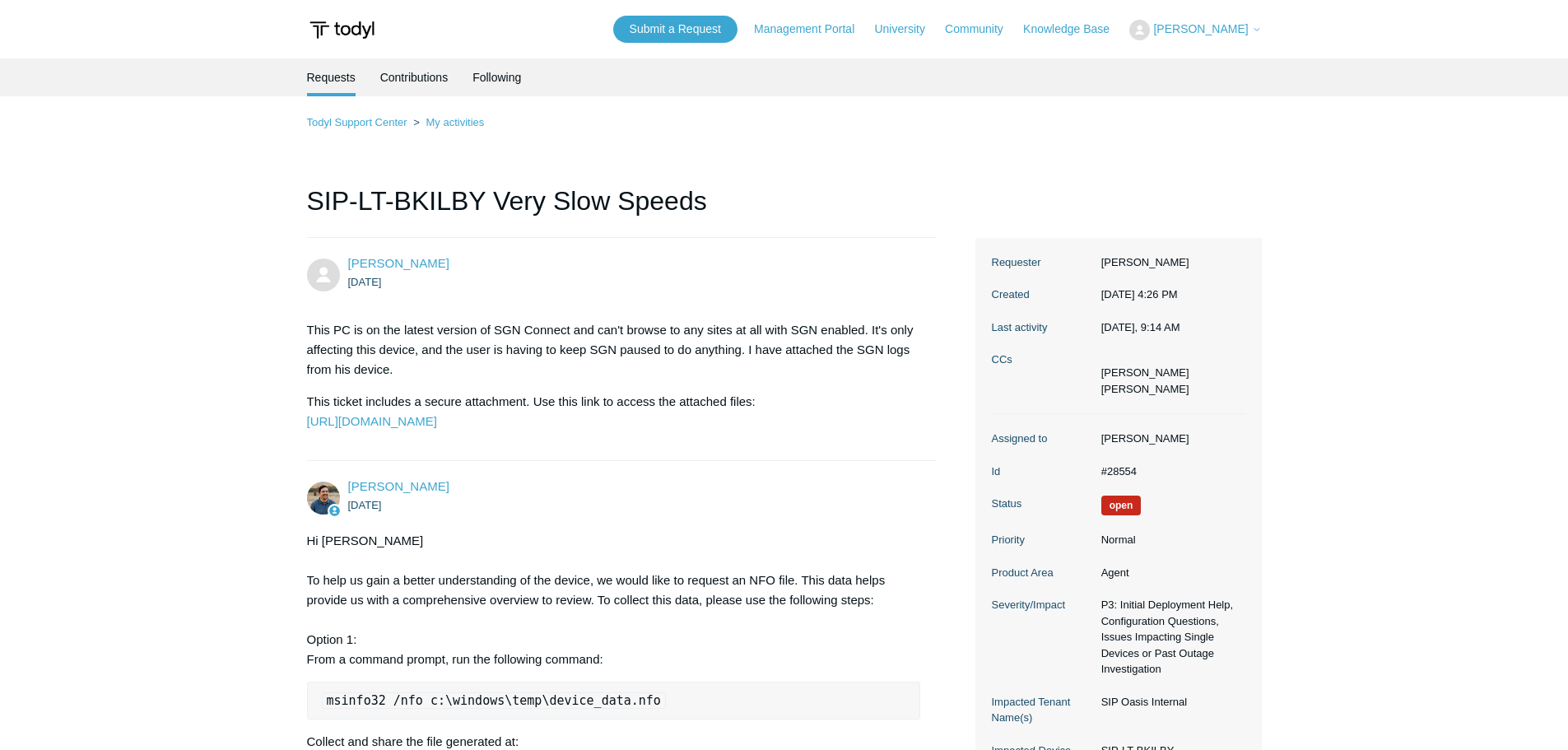
click at [472, 344] on p "This PC is on the latest version of SGN Connect and can't browse to any sites a…" at bounding box center [614, 350] width 614 height 59
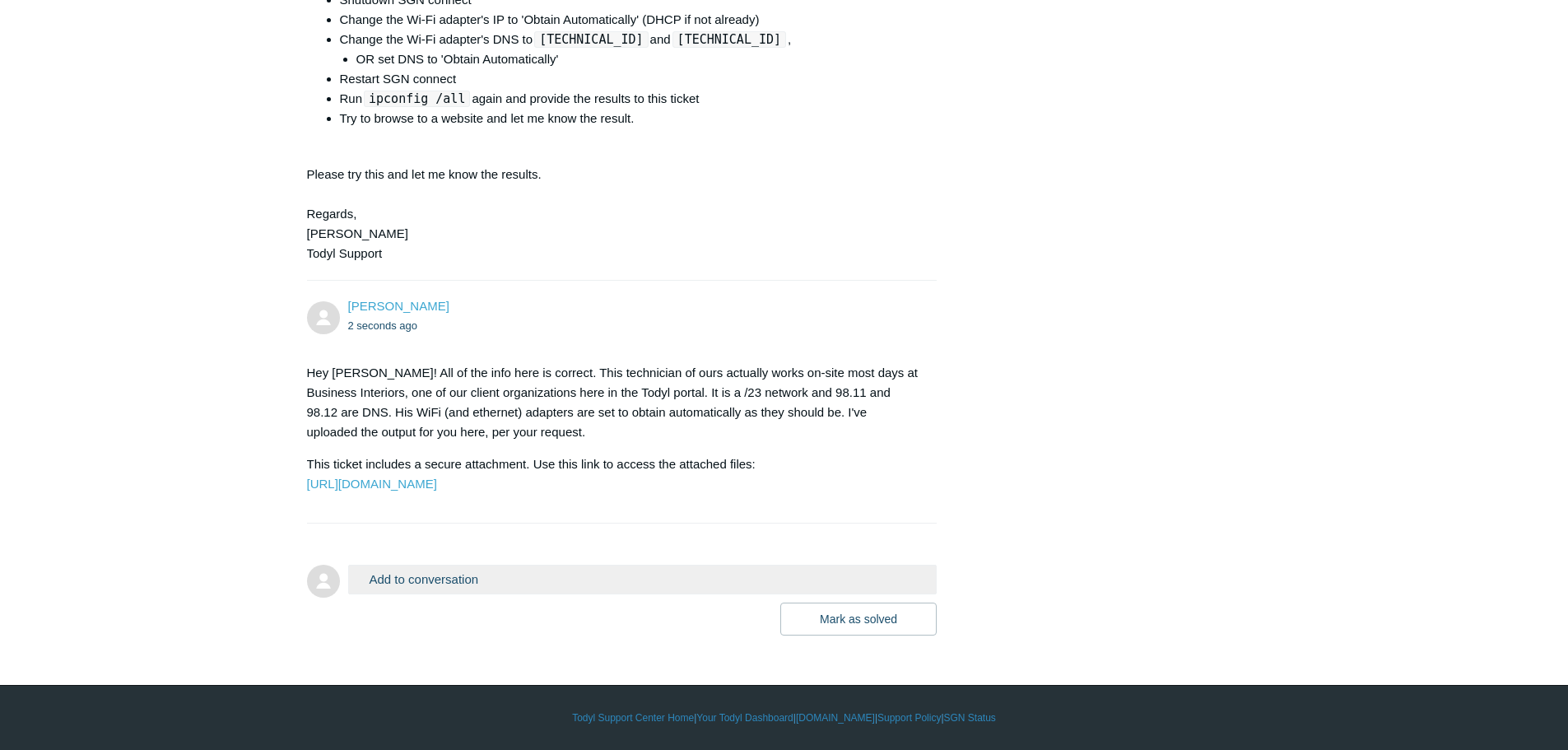
scroll to position [4969, 0]
click at [651, 363] on p "Hey [PERSON_NAME]! All of the info here is correct. This technician of ours act…" at bounding box center [614, 403] width 614 height 79
click at [630, 351] on section "Hey [PERSON_NAME]! All of the info here is correct. This technician of ours act…" at bounding box center [614, 428] width 614 height 156
click at [658, 375] on p "Hey [PERSON_NAME]! All of the info here is correct. This technician of ours act…" at bounding box center [614, 403] width 614 height 79
click at [490, 393] on p "Hey [PERSON_NAME]! All of the info here is correct. This technician of ours act…" at bounding box center [614, 403] width 614 height 79
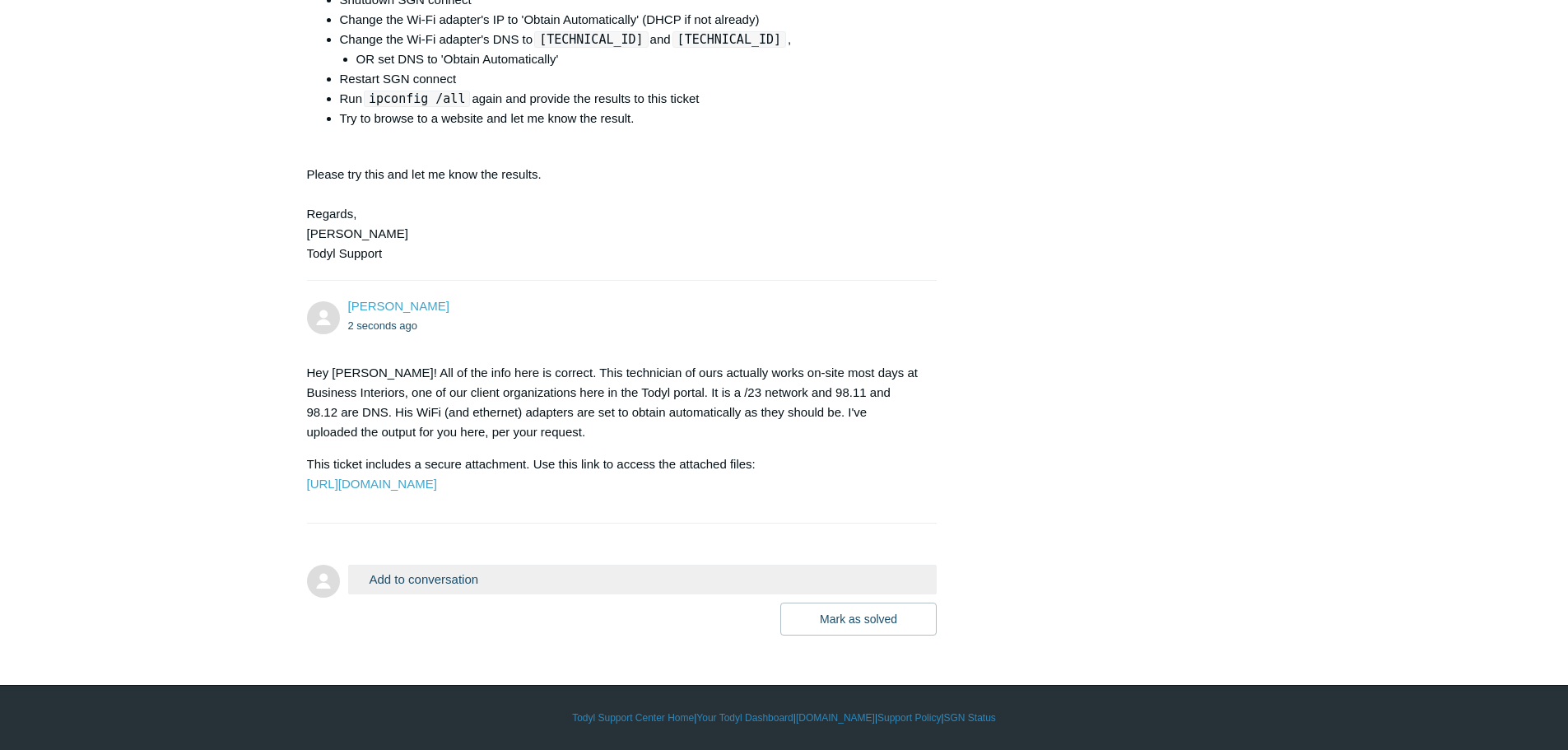
click at [511, 454] on p "This ticket includes a secure attachment. Use this link to access the attached …" at bounding box center [614, 474] width 614 height 40
click at [601, 363] on p "Hey [PERSON_NAME]! All of the info here is correct. This technician of ours act…" at bounding box center [614, 403] width 614 height 79
click at [465, 363] on p "Hey [PERSON_NAME]! All of the info here is correct. This technician of ours act…" at bounding box center [614, 403] width 614 height 79
